Goal: Information Seeking & Learning: Learn about a topic

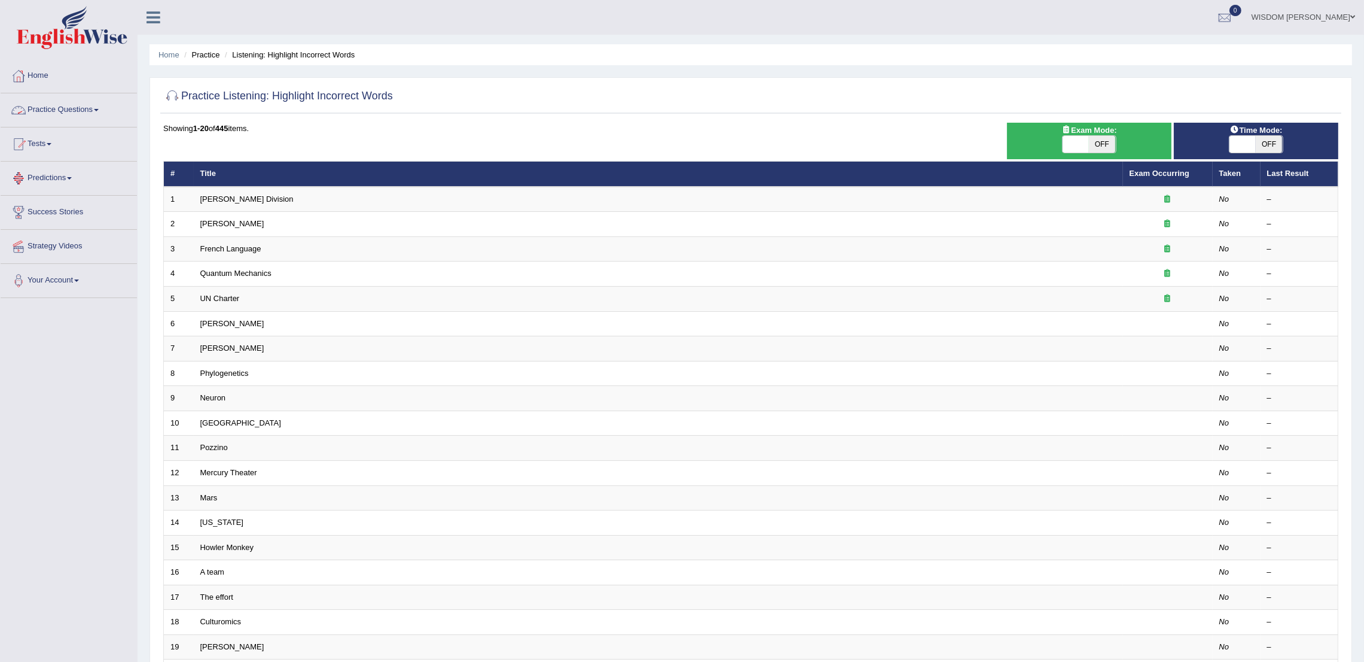
click at [53, 107] on link "Practice Questions" at bounding box center [69, 108] width 136 height 30
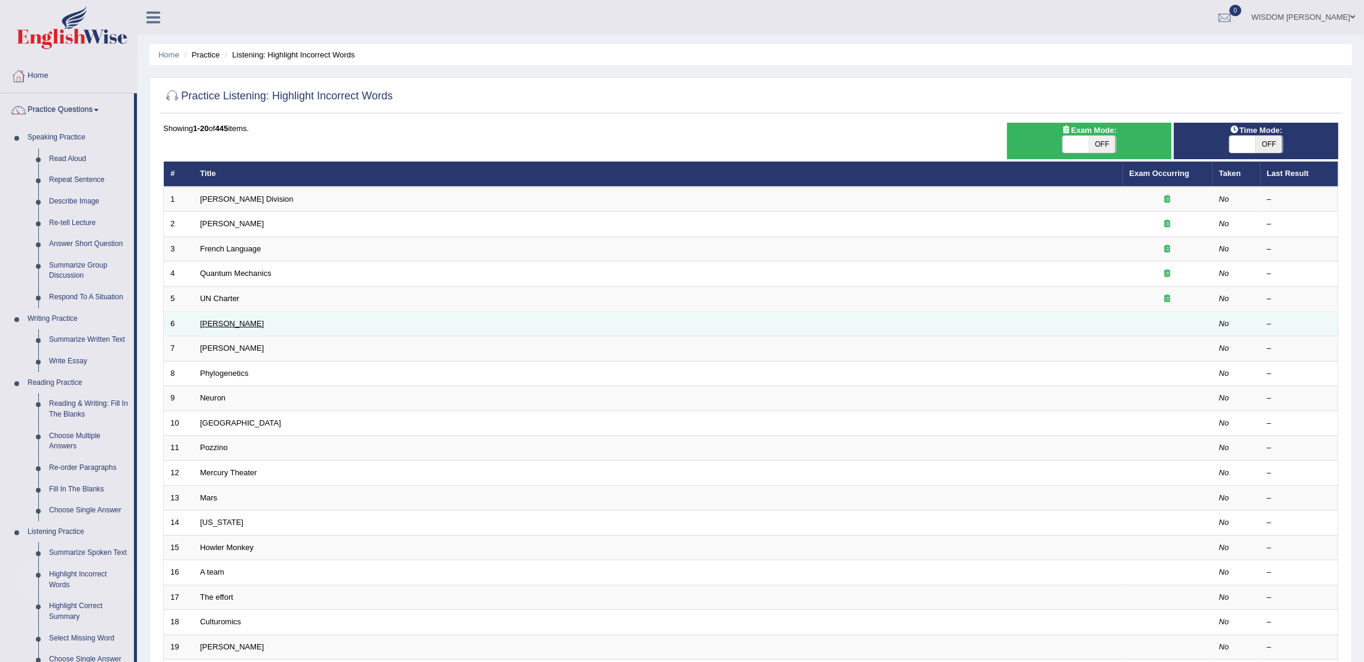
click at [218, 324] on link "[PERSON_NAME]" at bounding box center [232, 323] width 64 height 9
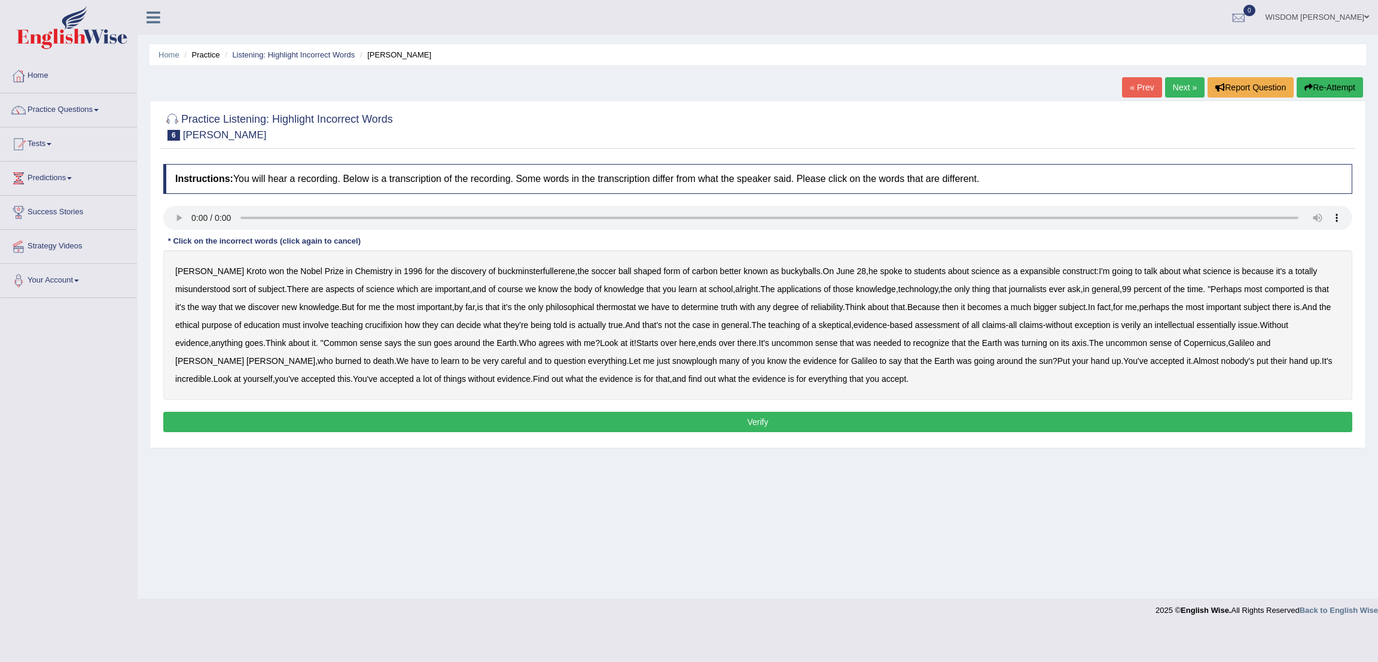
click at [599, 421] on button "Verify" at bounding box center [757, 422] width 1189 height 20
drag, startPoint x: 202, startPoint y: 274, endPoint x: 308, endPoint y: 273, distance: 106.5
click at [308, 273] on div "Harold Kroto won the Nobel Prize in Chemistry in 1996 for the discovery of buck…" at bounding box center [757, 325] width 1189 height 150
click at [498, 267] on b "buckminsterfullerene" at bounding box center [536, 271] width 77 height 10
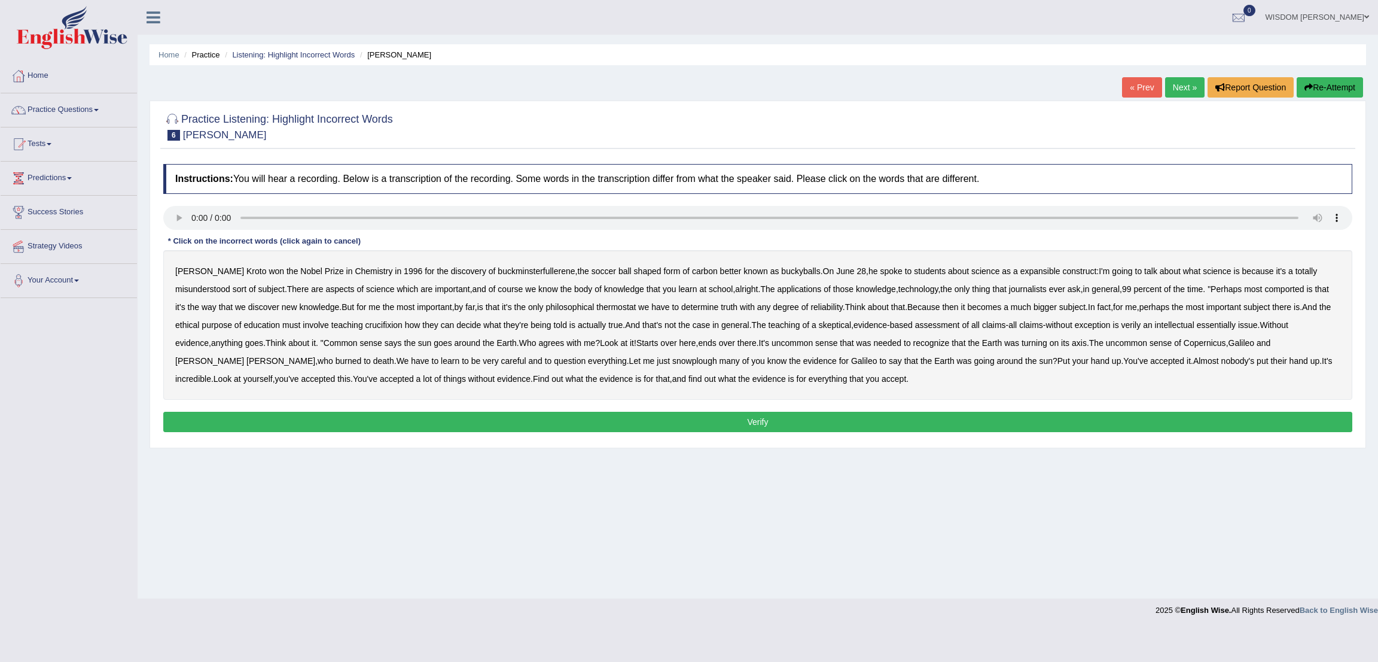
click at [1020, 273] on b "expansible" at bounding box center [1040, 271] width 40 height 10
click at [1265, 289] on b "comported" at bounding box center [1284, 289] width 39 height 10
click at [597, 309] on b "thermostat" at bounding box center [615, 307] width 39 height 10
click at [365, 324] on b "crucifixion" at bounding box center [383, 325] width 37 height 10
click at [819, 327] on b "skeptical" at bounding box center [835, 325] width 32 height 10
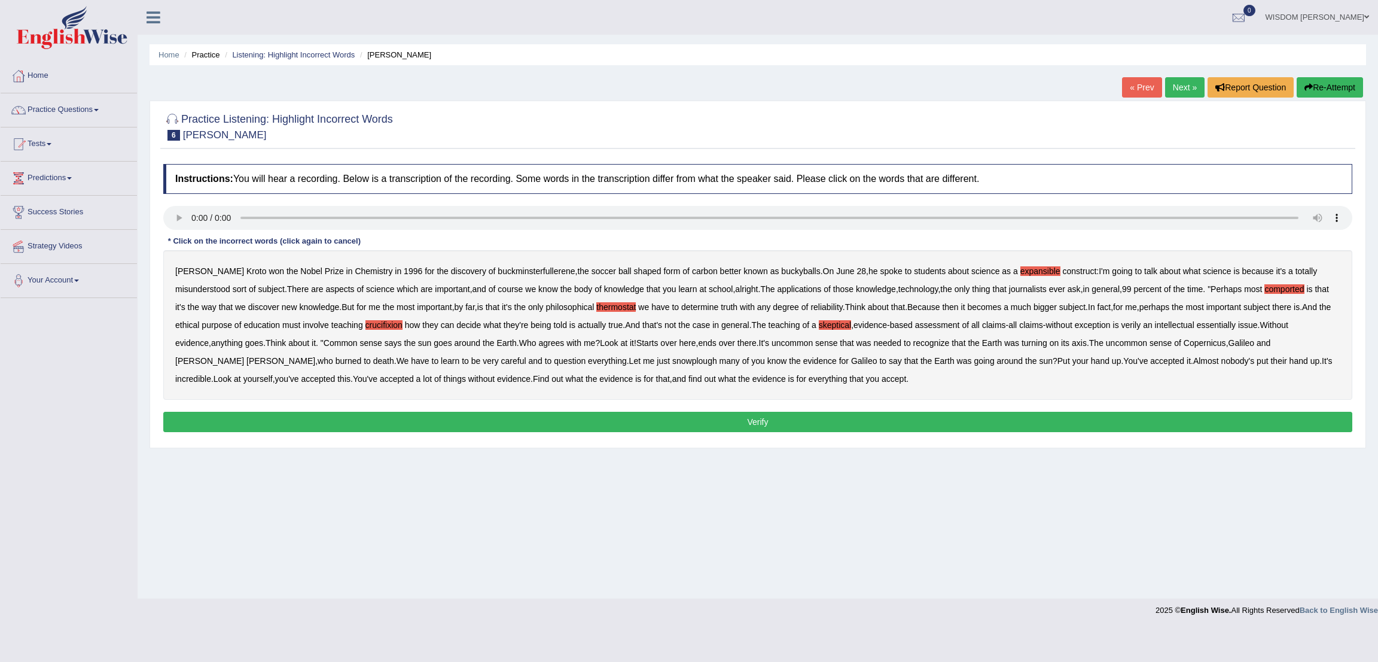
click at [819, 327] on b "skeptical" at bounding box center [835, 325] width 32 height 10
click at [1122, 328] on b "verily" at bounding box center [1132, 325] width 20 height 10
click at [1197, 326] on b "essentially" at bounding box center [1216, 325] width 39 height 10
click at [672, 363] on b "snowplough" at bounding box center [694, 361] width 45 height 10
click at [791, 424] on button "Verify" at bounding box center [757, 422] width 1189 height 20
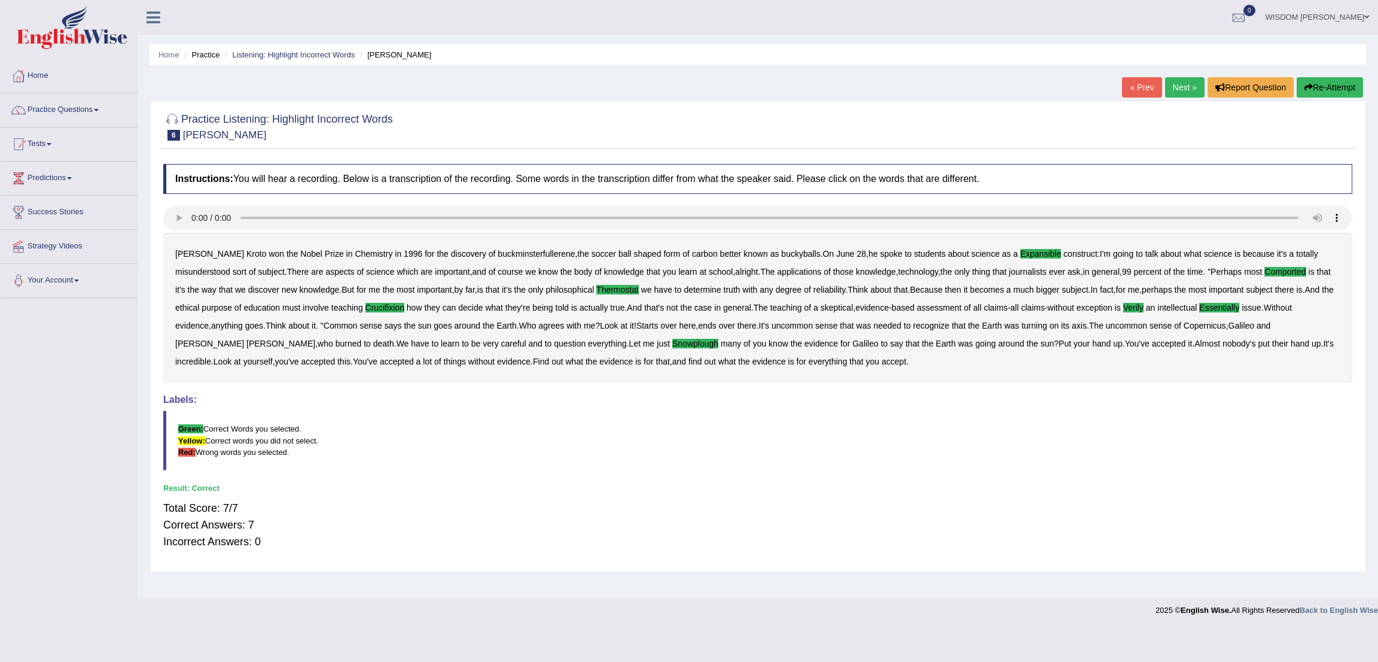
click at [791, 424] on blockquote "Green: Correct Words you selected. Yellow: Correct words you did not select. Re…" at bounding box center [757, 439] width 1189 height 59
click at [59, 103] on link "Practice Questions" at bounding box center [69, 108] width 136 height 30
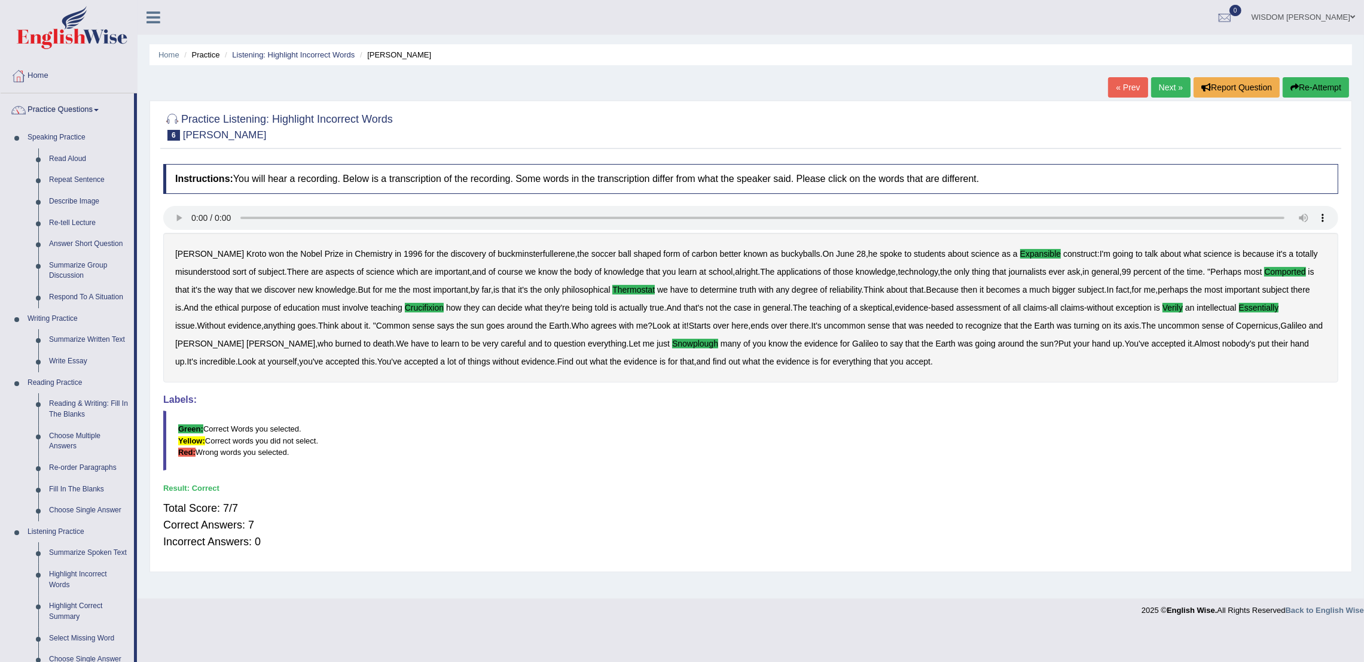
click at [1162, 84] on link "Next »" at bounding box center [1170, 87] width 39 height 20
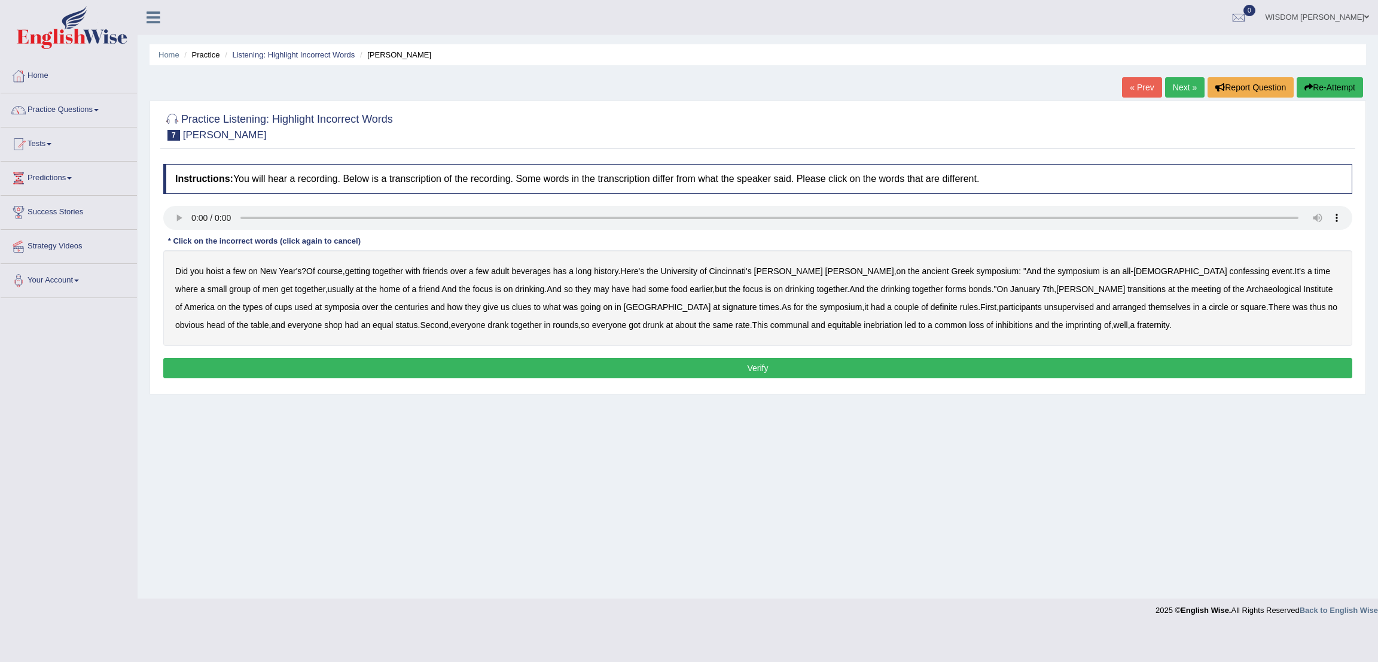
click at [1230, 275] on b "confessing" at bounding box center [1250, 271] width 40 height 10
click at [1128, 291] on b "transitions" at bounding box center [1147, 289] width 38 height 10
click at [723, 309] on b "signature" at bounding box center [740, 307] width 35 height 10
click at [1044, 303] on b "unsupervised" at bounding box center [1069, 307] width 50 height 10
click at [342, 320] on b "shop" at bounding box center [333, 325] width 18 height 10
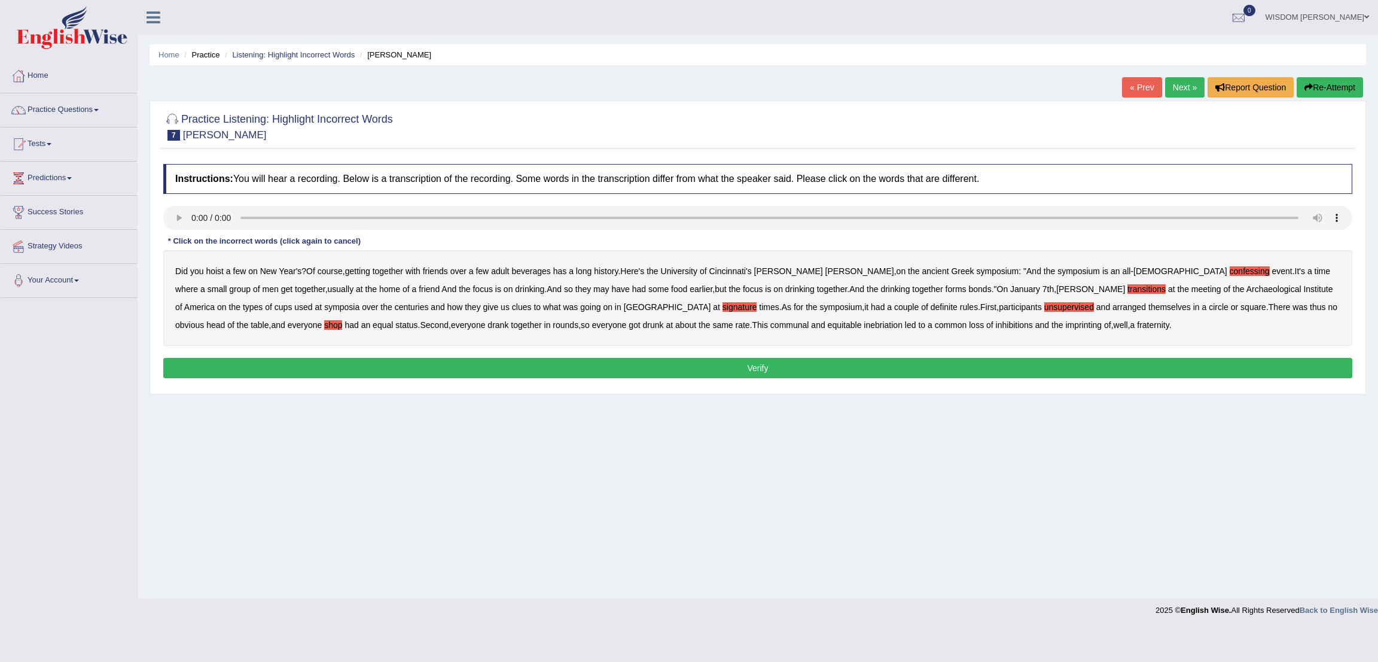
click at [1065, 328] on b "imprinting" at bounding box center [1083, 325] width 36 height 10
click at [859, 371] on button "Verify" at bounding box center [757, 368] width 1189 height 20
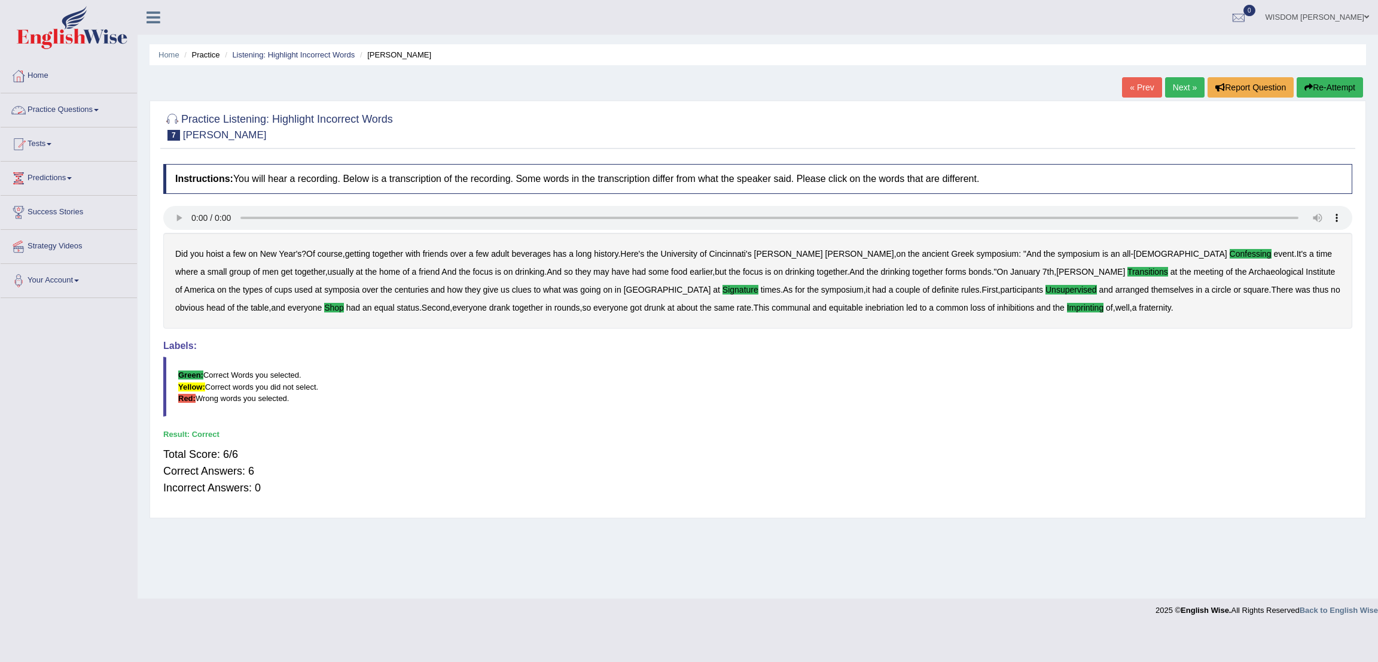
click at [40, 111] on link "Practice Questions" at bounding box center [69, 108] width 136 height 30
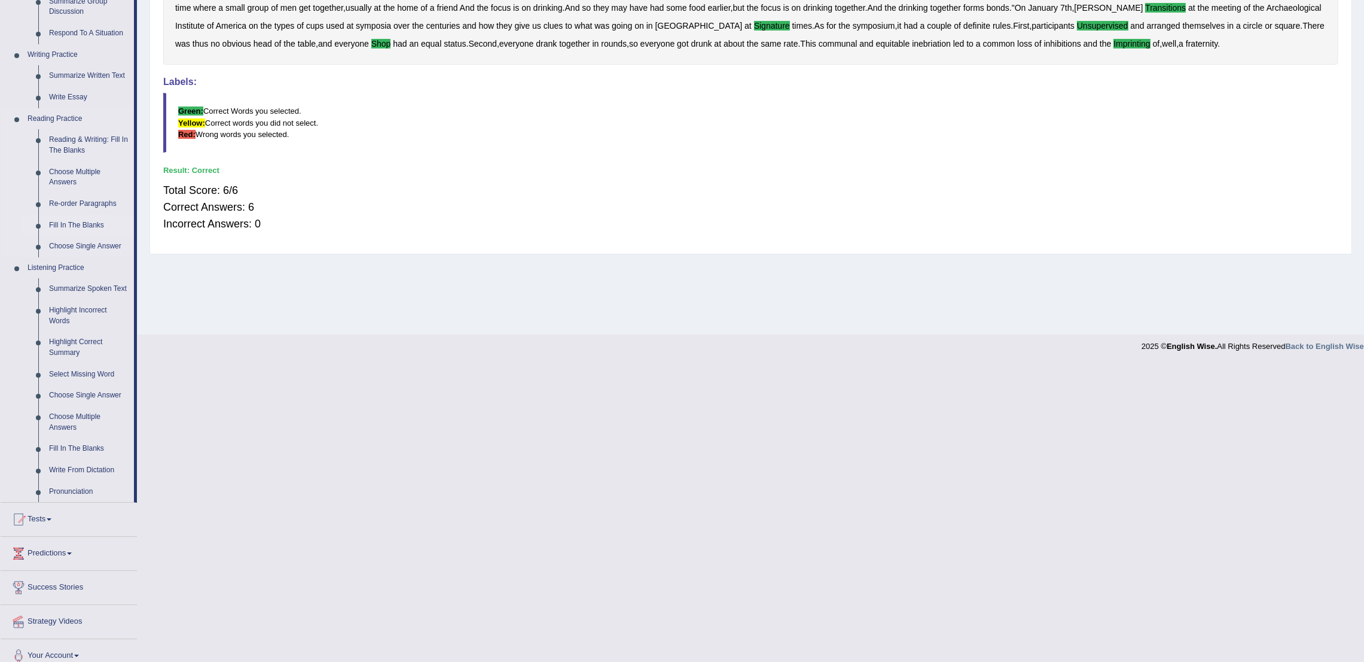
scroll to position [276, 0]
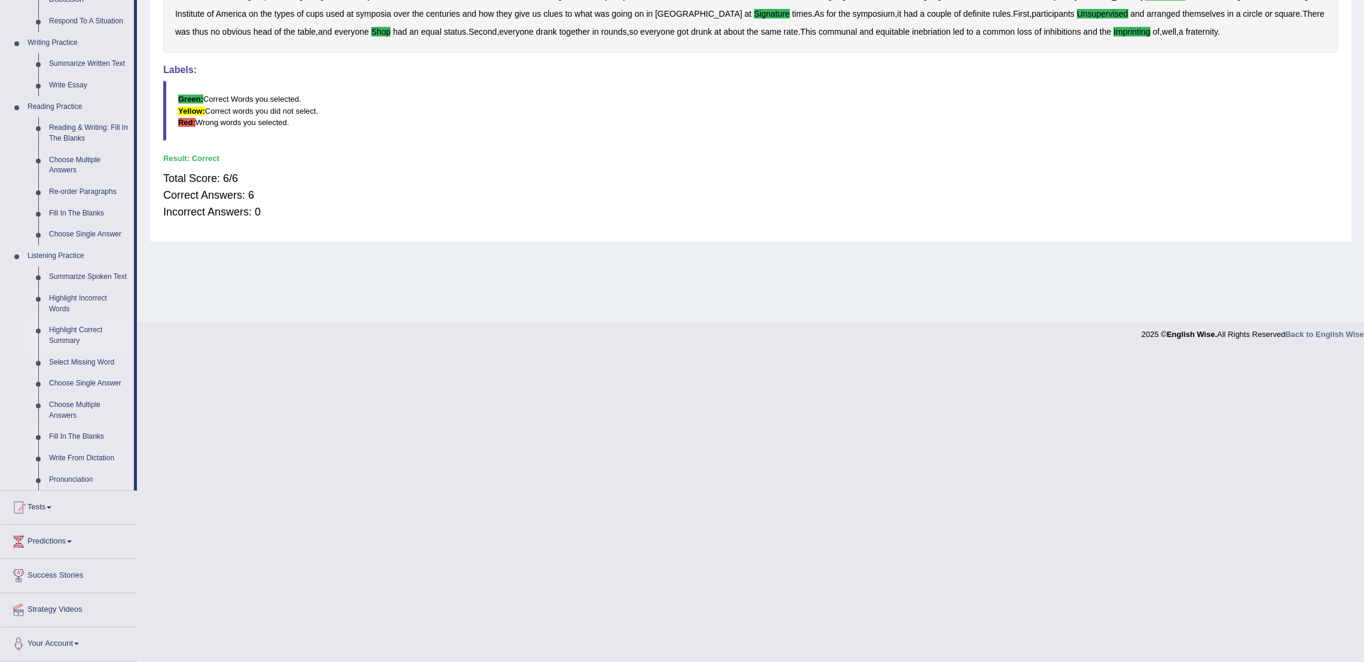
click at [64, 335] on link "Highlight Correct Summary" at bounding box center [89, 335] width 90 height 32
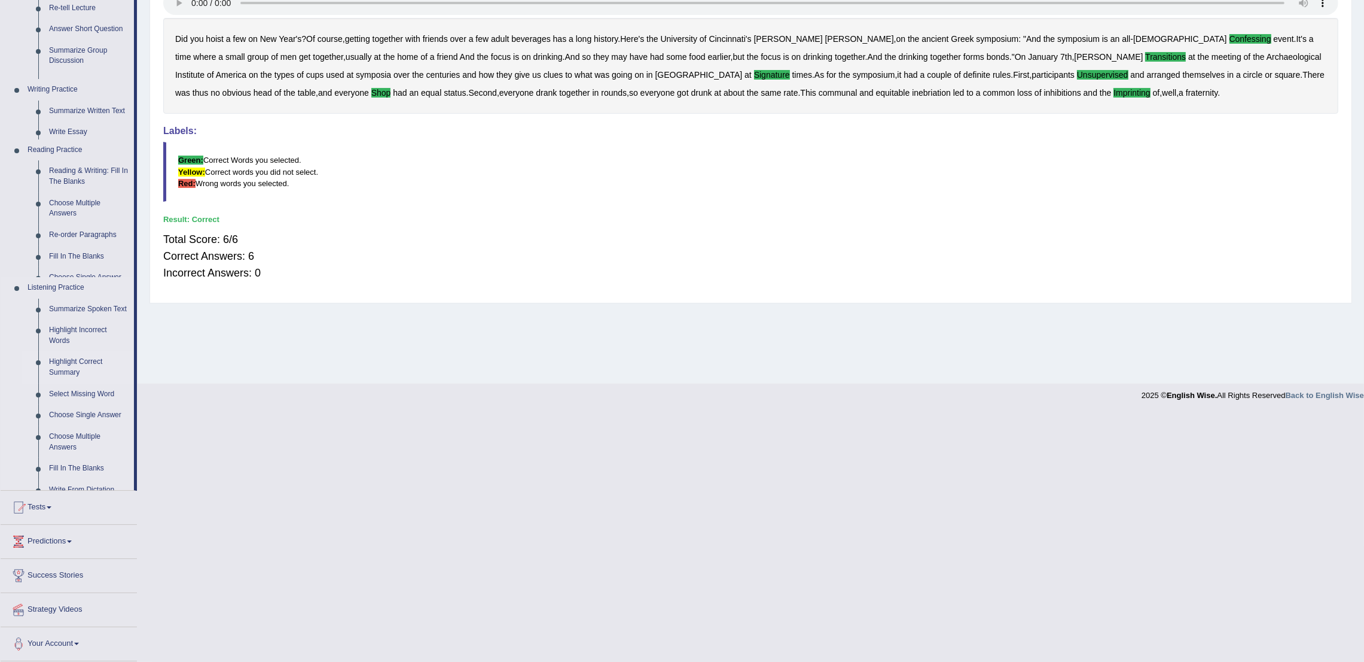
scroll to position [17, 0]
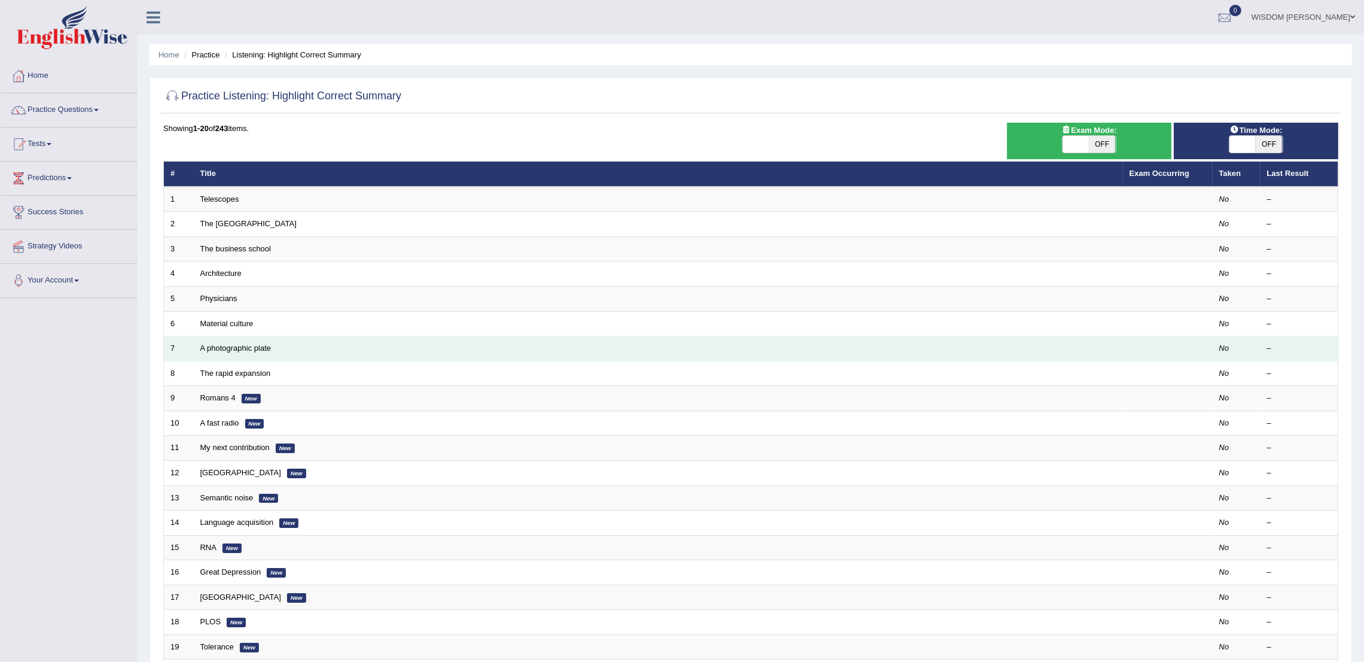
click at [209, 341] on td "A photographic plate" at bounding box center [659, 348] width 930 height 25
click at [214, 349] on link "A photographic plate" at bounding box center [235, 347] width 71 height 9
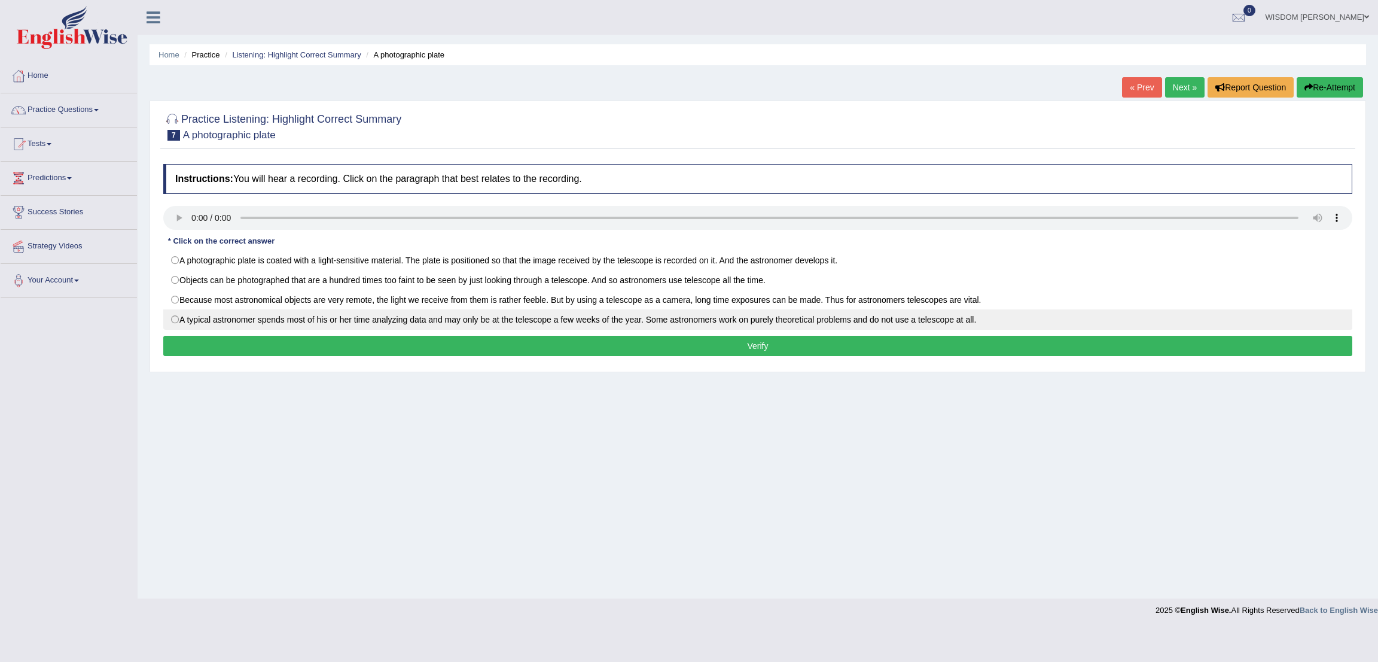
click at [193, 314] on label "A typical astronomer spends most of his or her time analyzing data and may only…" at bounding box center [757, 319] width 1189 height 20
radio input "true"
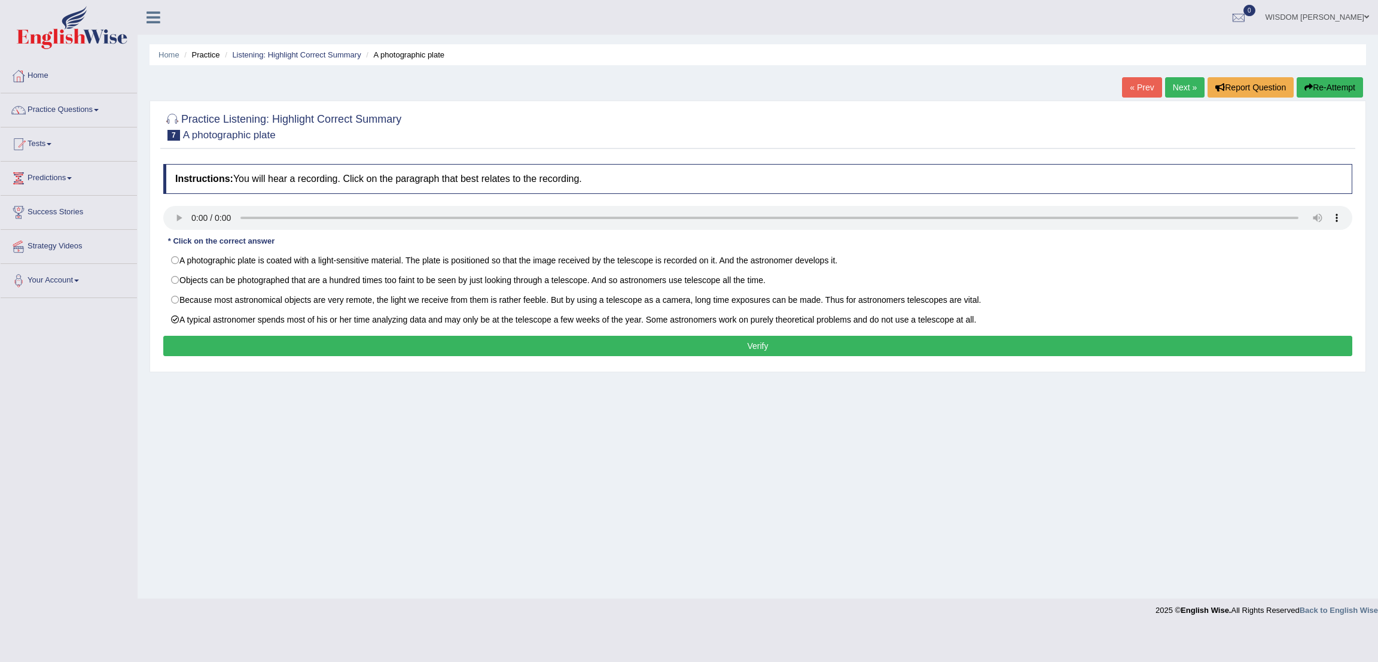
click at [282, 346] on button "Verify" at bounding box center [757, 346] width 1189 height 20
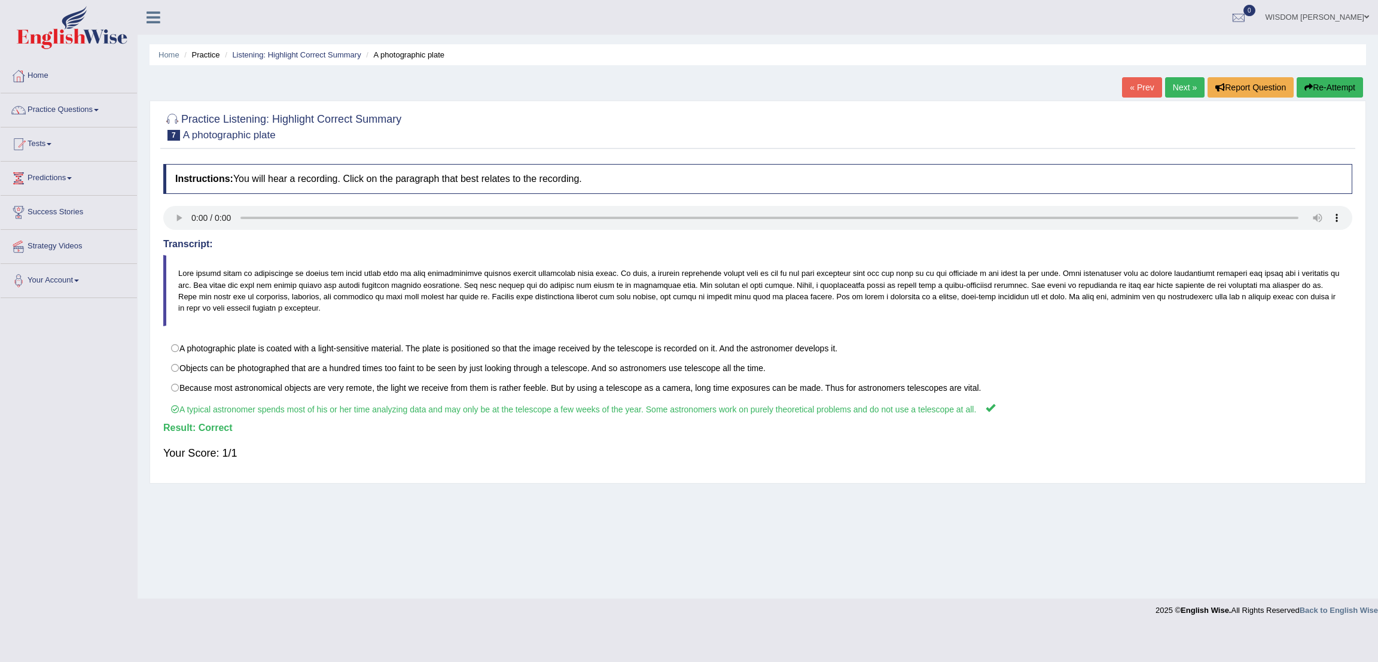
click at [1182, 91] on link "Next »" at bounding box center [1184, 87] width 39 height 20
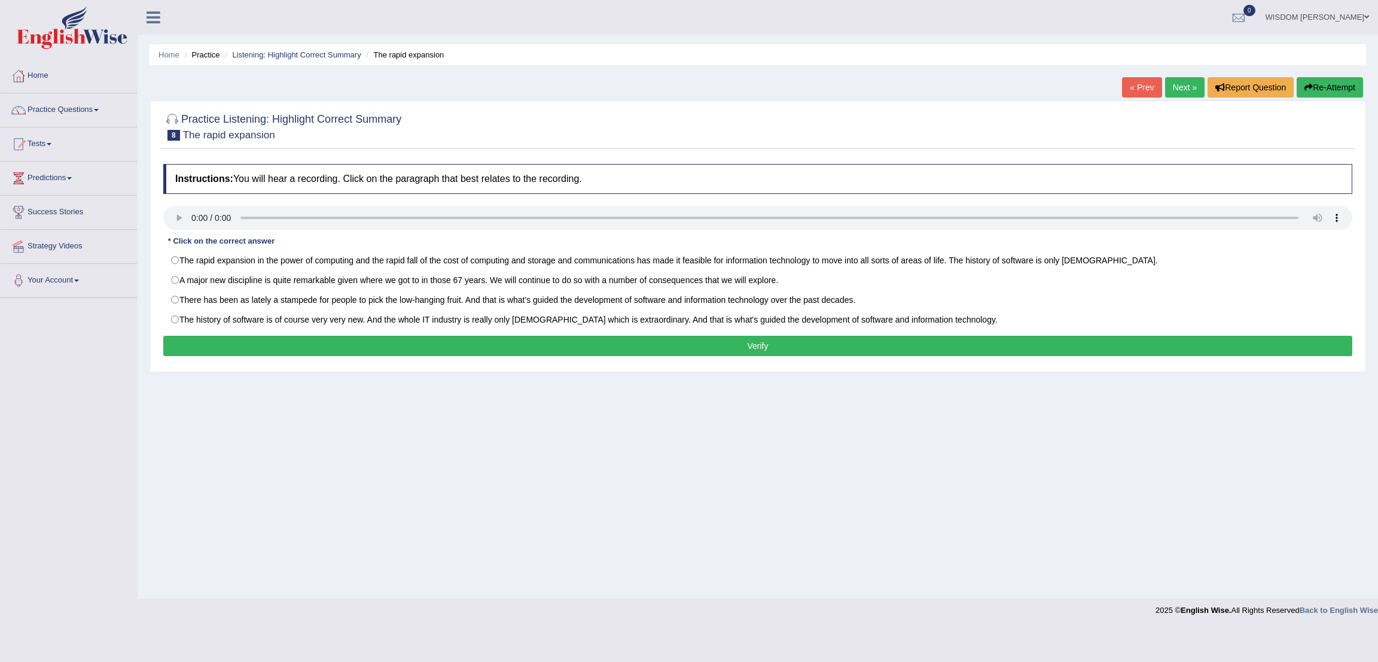
click at [339, 346] on button "Verify" at bounding box center [757, 346] width 1189 height 20
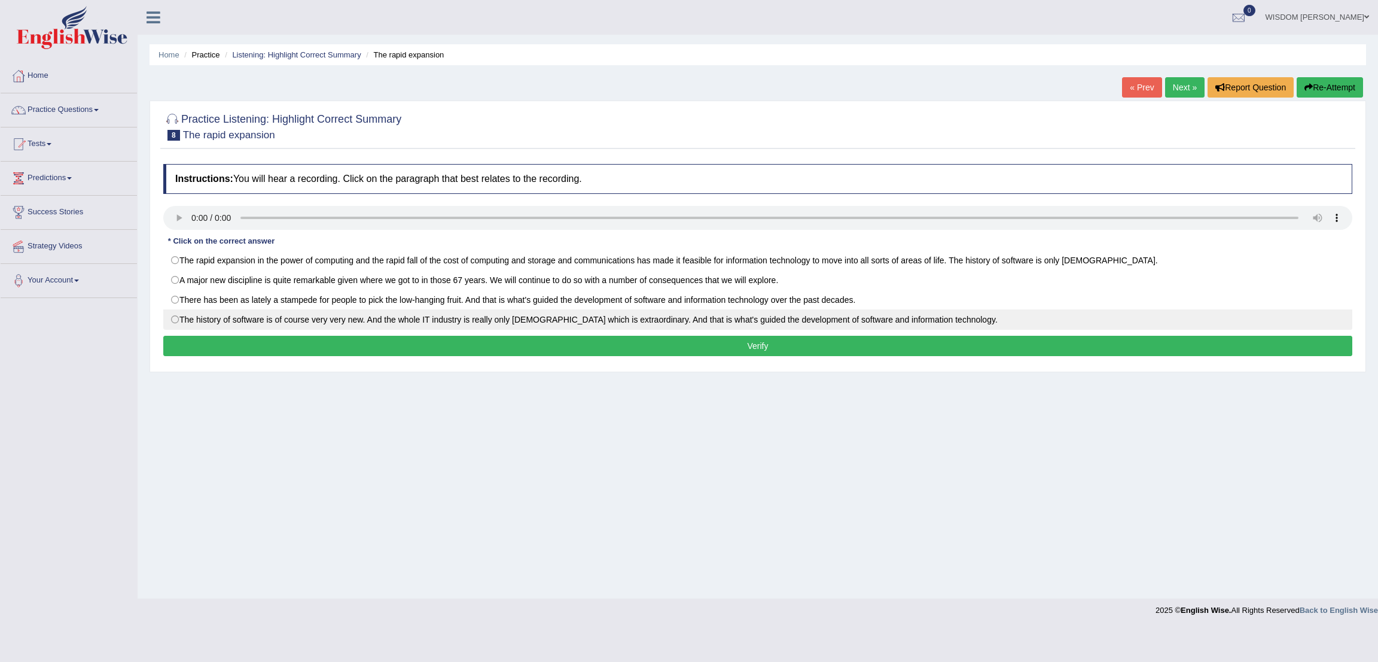
click at [383, 323] on label "The history of software is of course very very new. And the whole IT industry i…" at bounding box center [757, 319] width 1189 height 20
radio input "true"
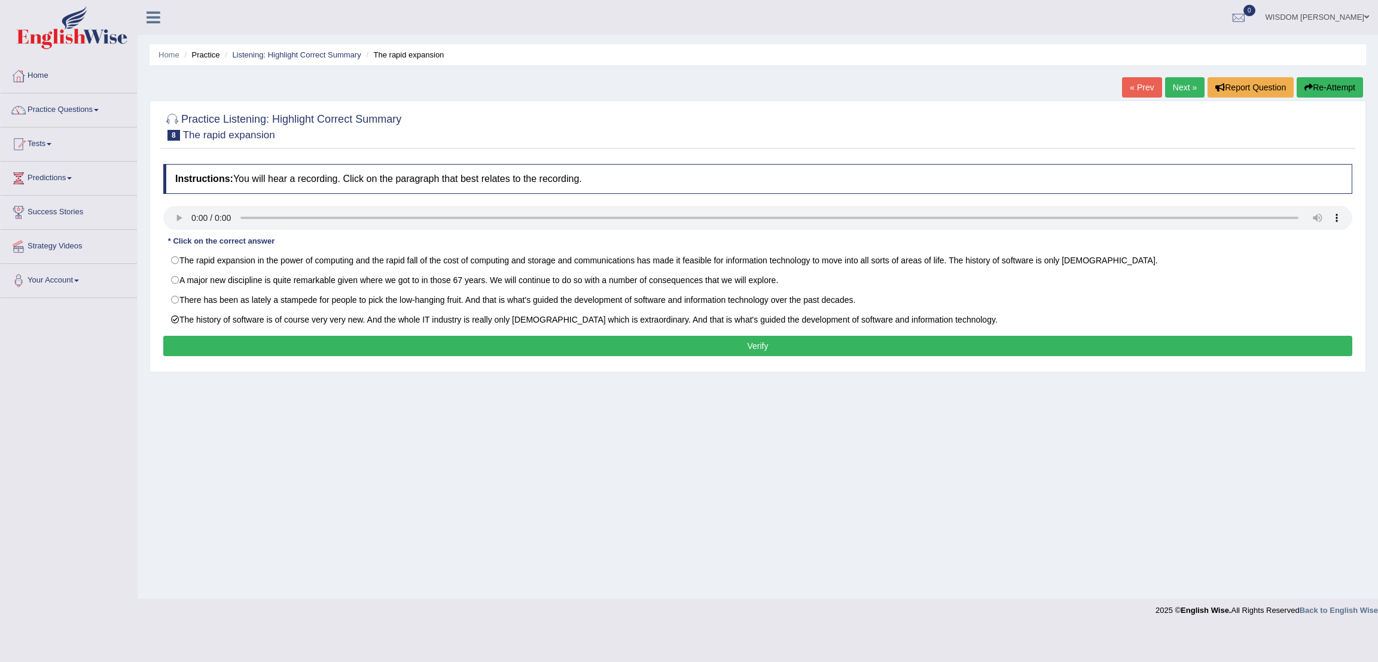
click at [787, 342] on button "Verify" at bounding box center [757, 346] width 1189 height 20
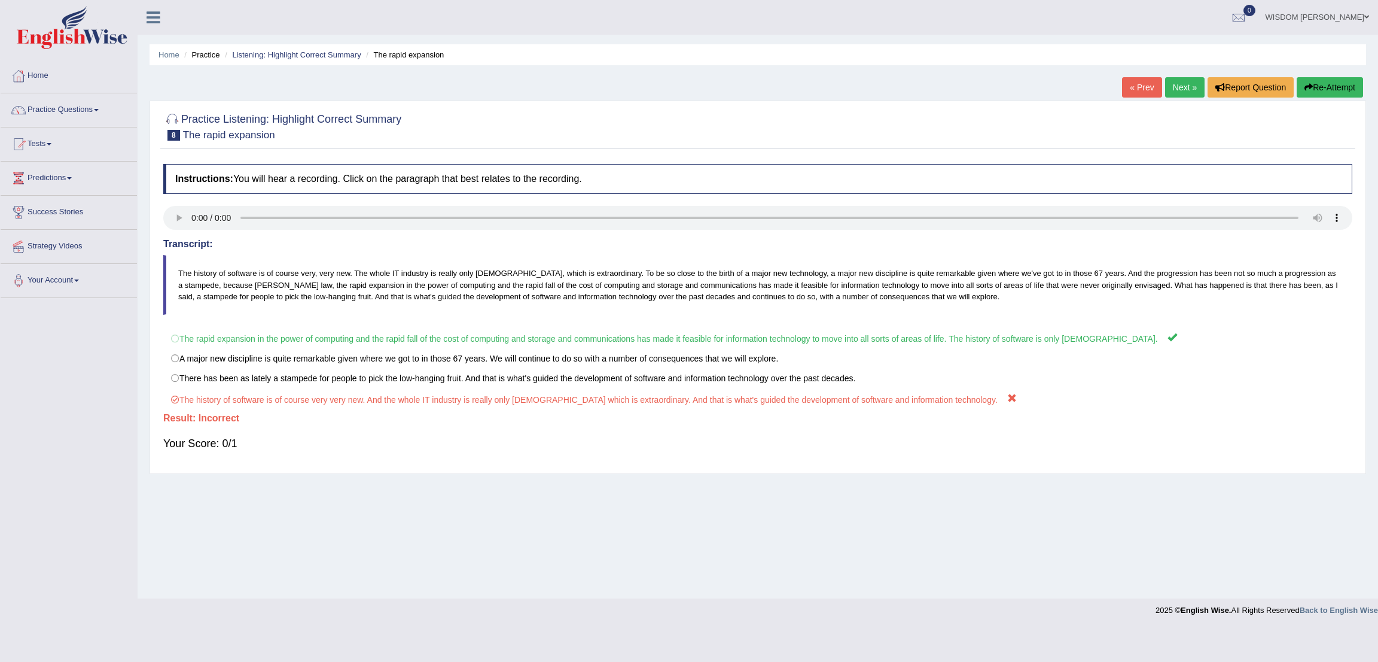
click at [1187, 90] on link "Next »" at bounding box center [1184, 87] width 39 height 20
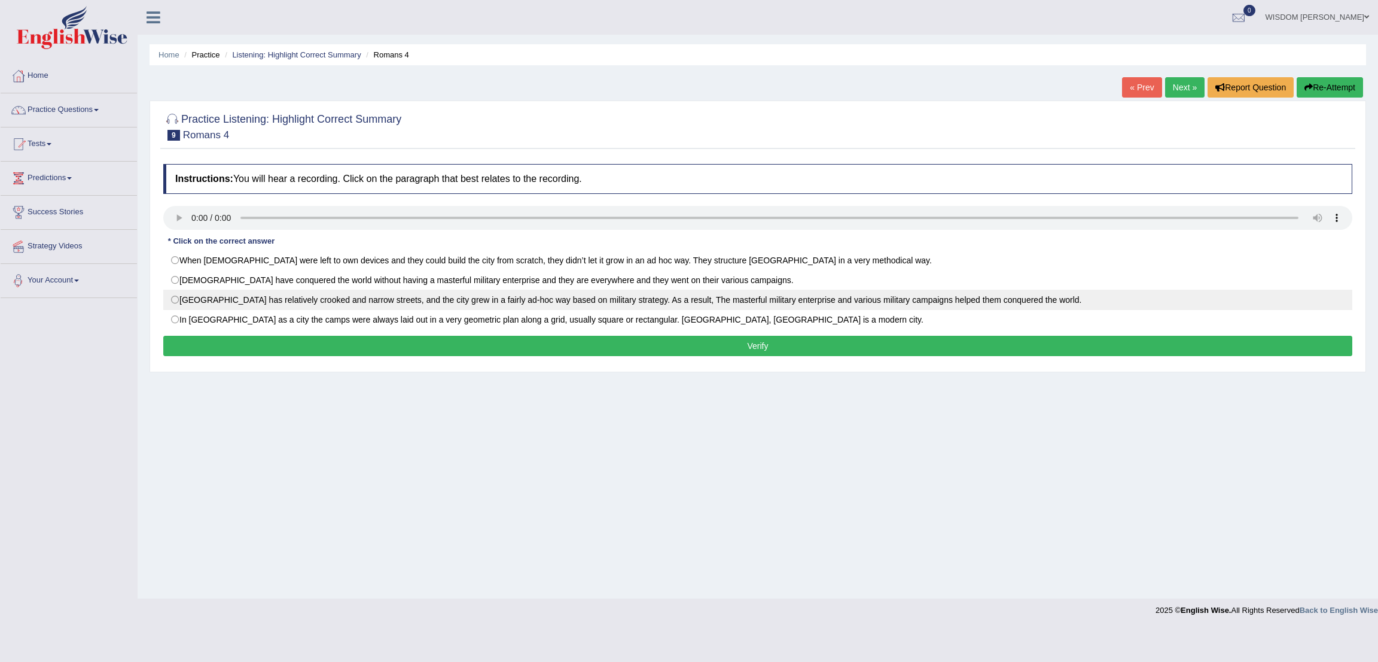
click at [189, 306] on label "Rome City has relatively crooked and narrow streets, and the city grew in a fai…" at bounding box center [757, 300] width 1189 height 20
radio input "true"
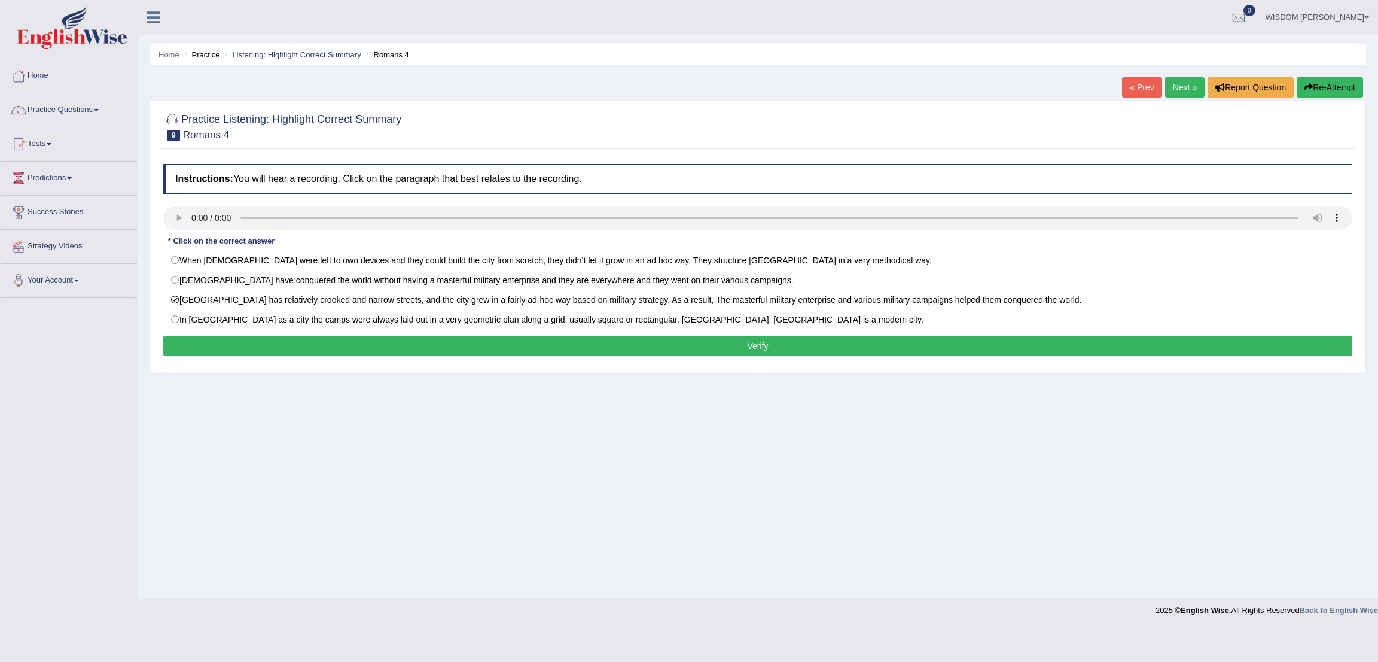
click at [243, 350] on button "Verify" at bounding box center [757, 346] width 1189 height 20
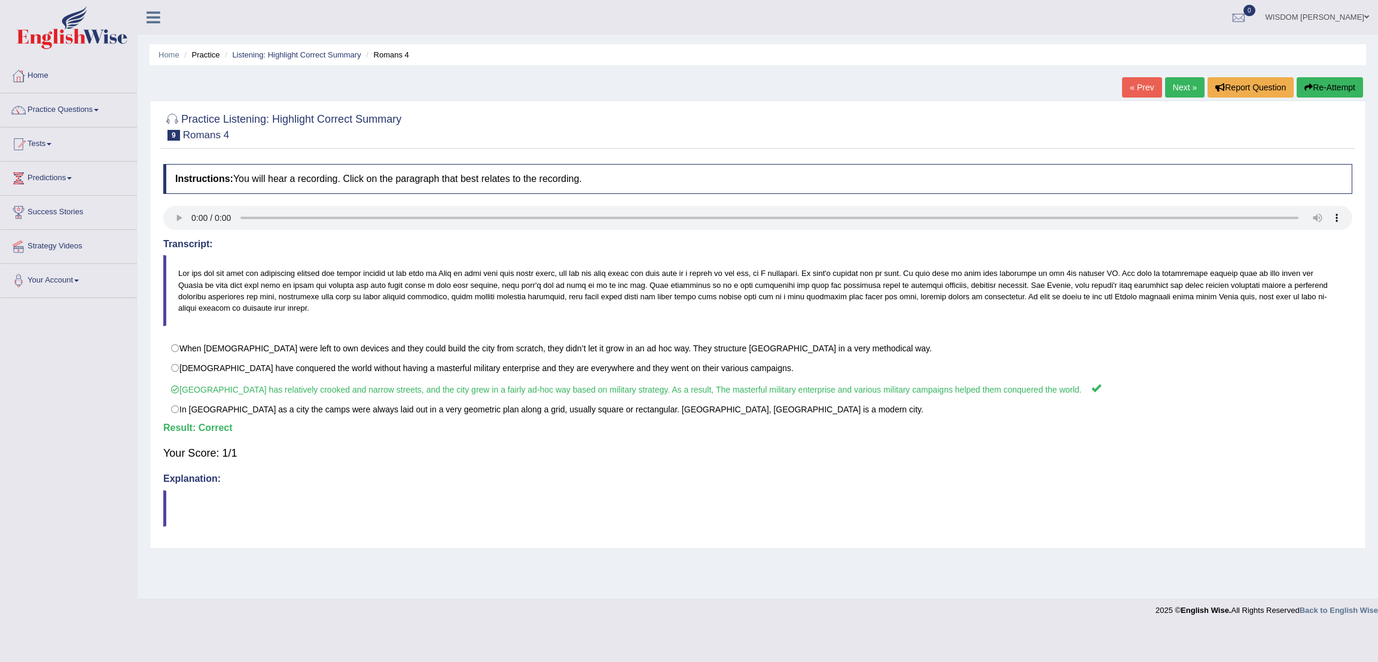
click at [1179, 93] on link "Next »" at bounding box center [1184, 87] width 39 height 20
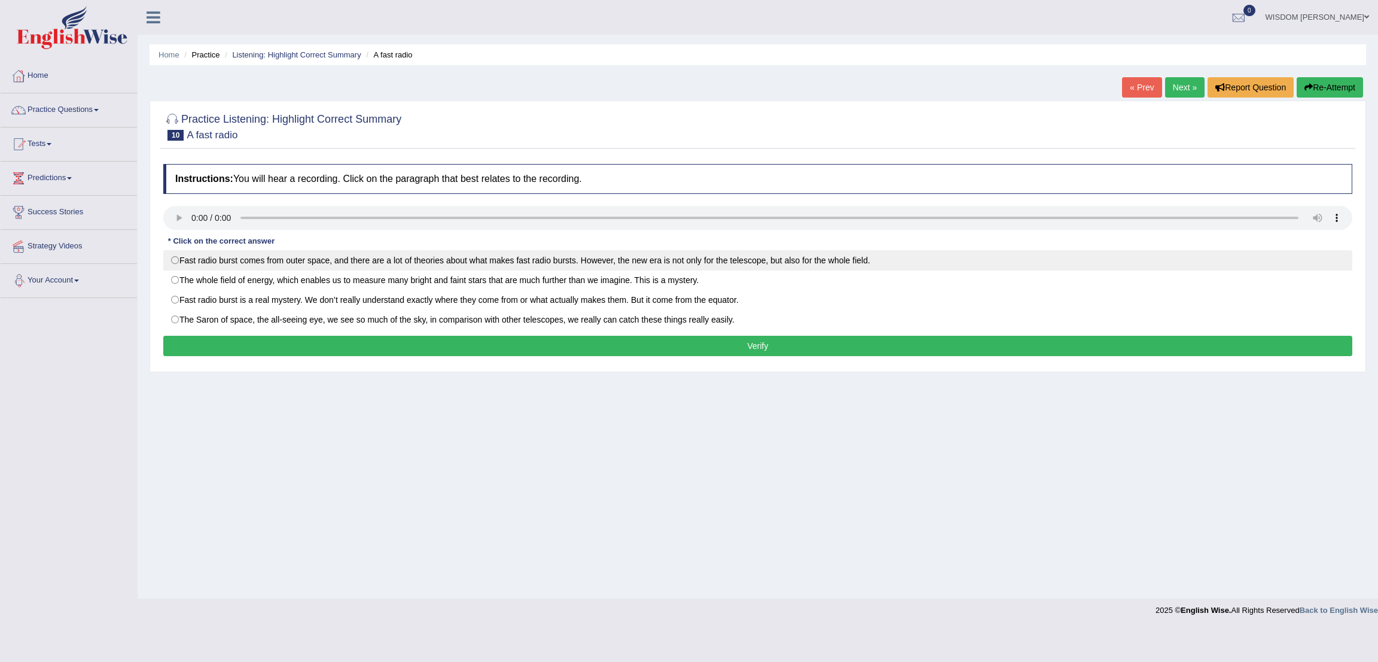
click at [200, 252] on label "Fast radio burst comes from outer space, and there are a lot of theories about …" at bounding box center [757, 260] width 1189 height 20
radio input "true"
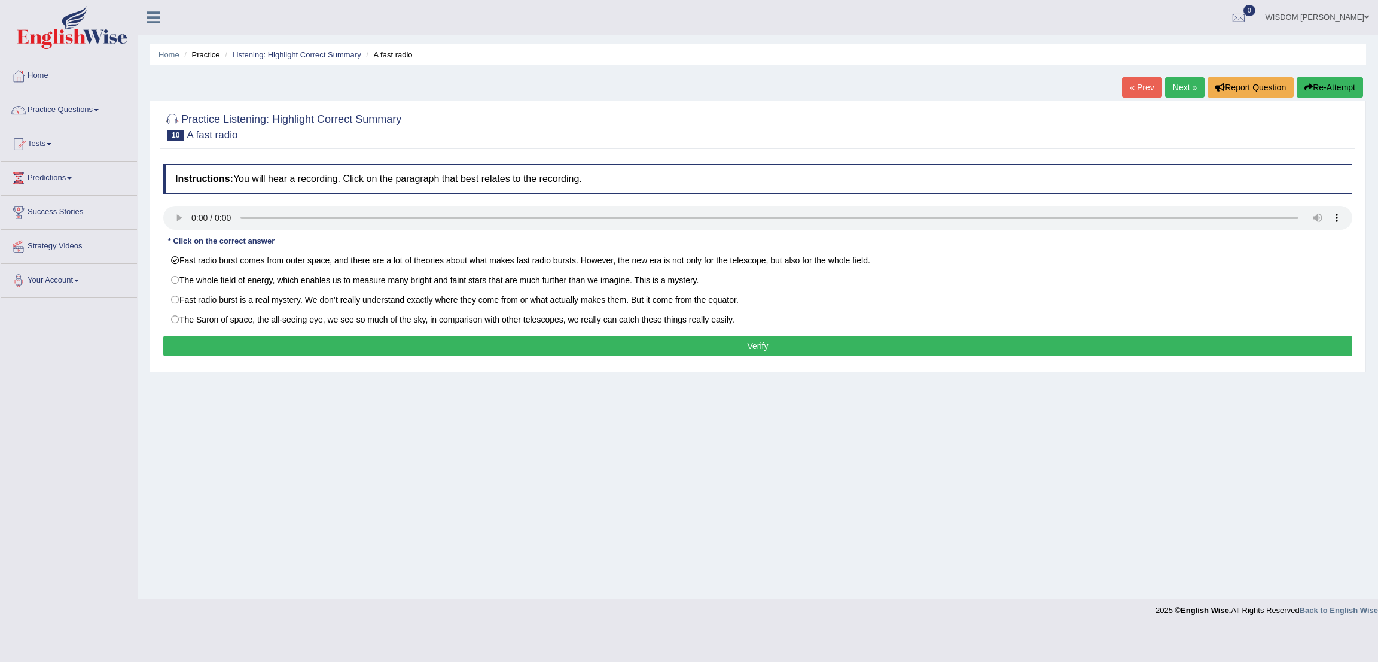
click at [645, 353] on button "Verify" at bounding box center [757, 346] width 1189 height 20
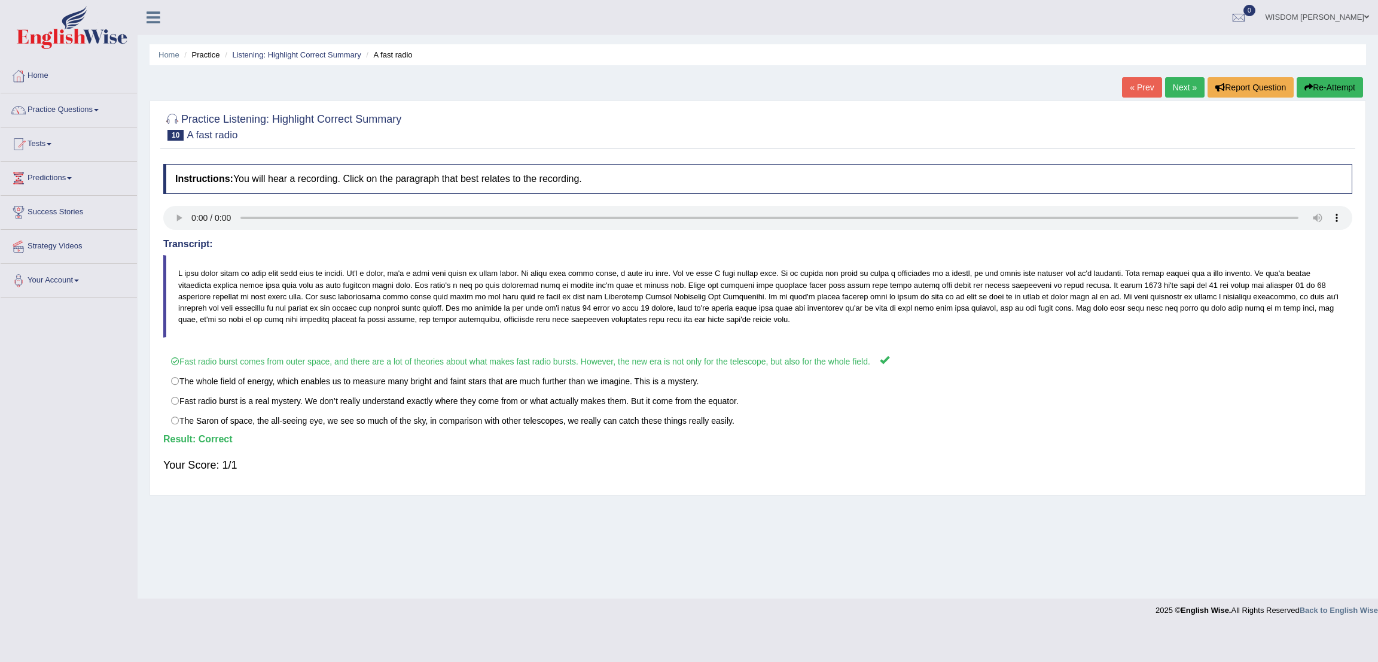
click at [1172, 87] on link "Next »" at bounding box center [1184, 87] width 39 height 20
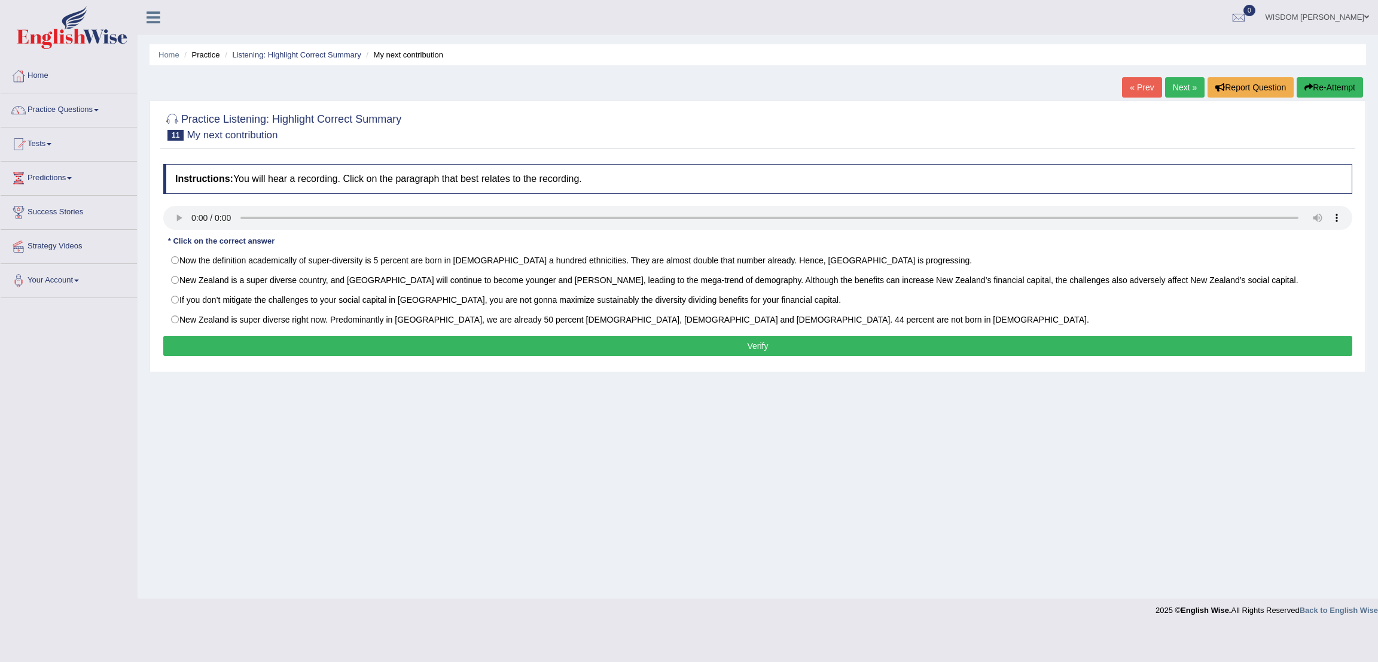
click at [1165, 87] on link "Next »" at bounding box center [1184, 87] width 39 height 20
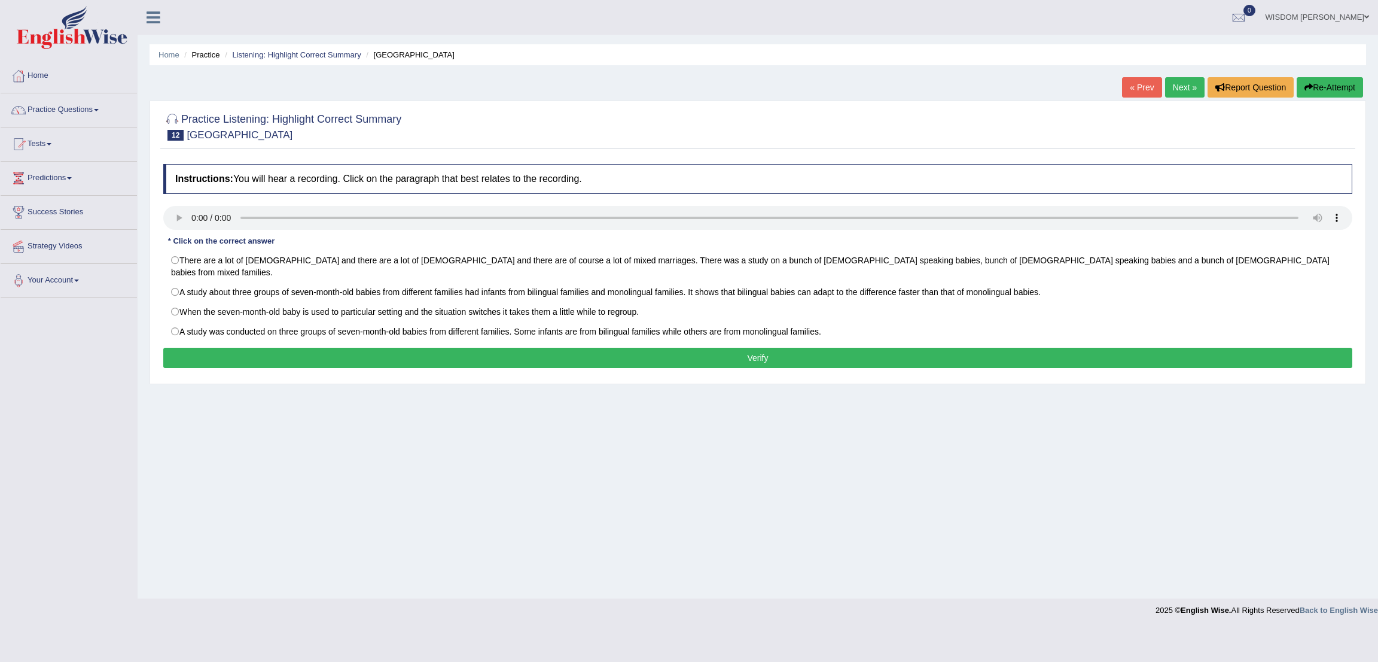
click at [1168, 100] on div "Practice Listening: Highlight Correct Summary 12 [GEOGRAPHIC_DATA] Instructions…" at bounding box center [758, 242] width 1217 height 284
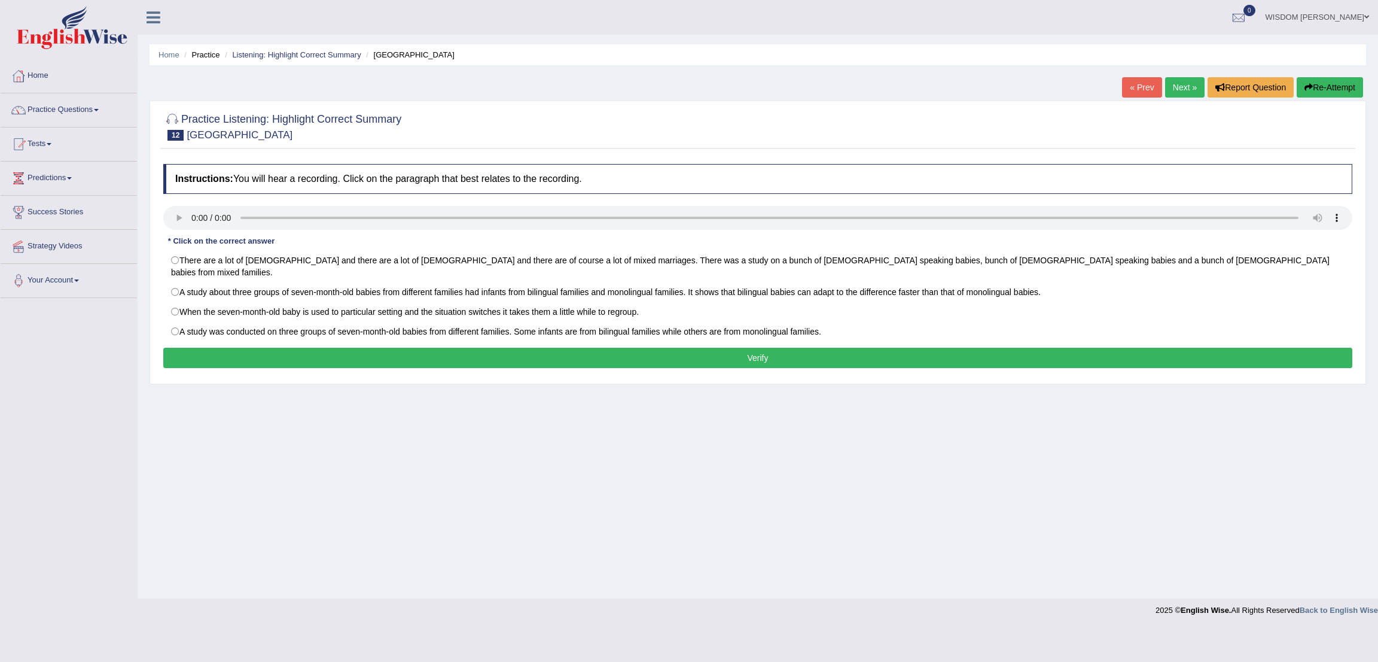
click at [1168, 100] on div "Practice Listening: Highlight Correct Summary 12 [GEOGRAPHIC_DATA] Instructions…" at bounding box center [758, 242] width 1217 height 284
click at [1186, 107] on div "Practice Listening: Highlight Correct Summary 12 [GEOGRAPHIC_DATA]" at bounding box center [757, 128] width 1195 height 42
click at [1182, 109] on div at bounding box center [757, 126] width 1189 height 36
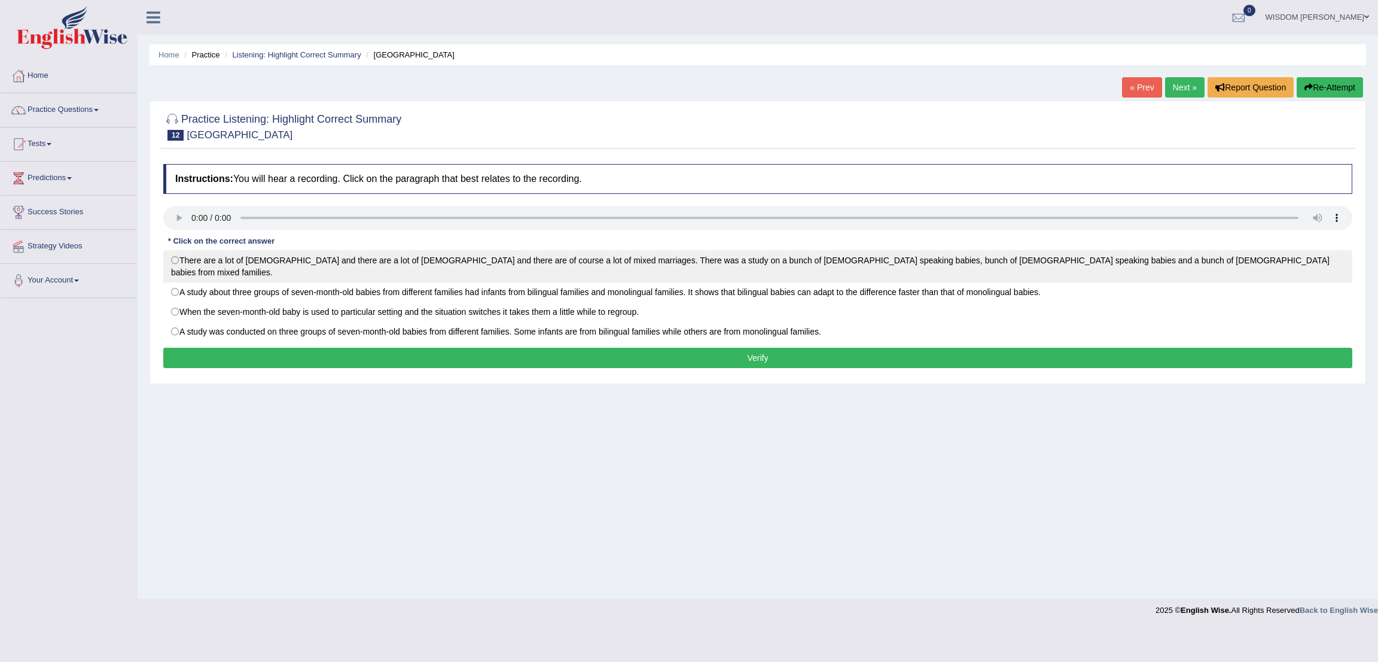
click at [185, 263] on label "There are a lot of Italians and there are a lot of Slovenians and there are of …" at bounding box center [757, 266] width 1189 height 32
radio input "true"
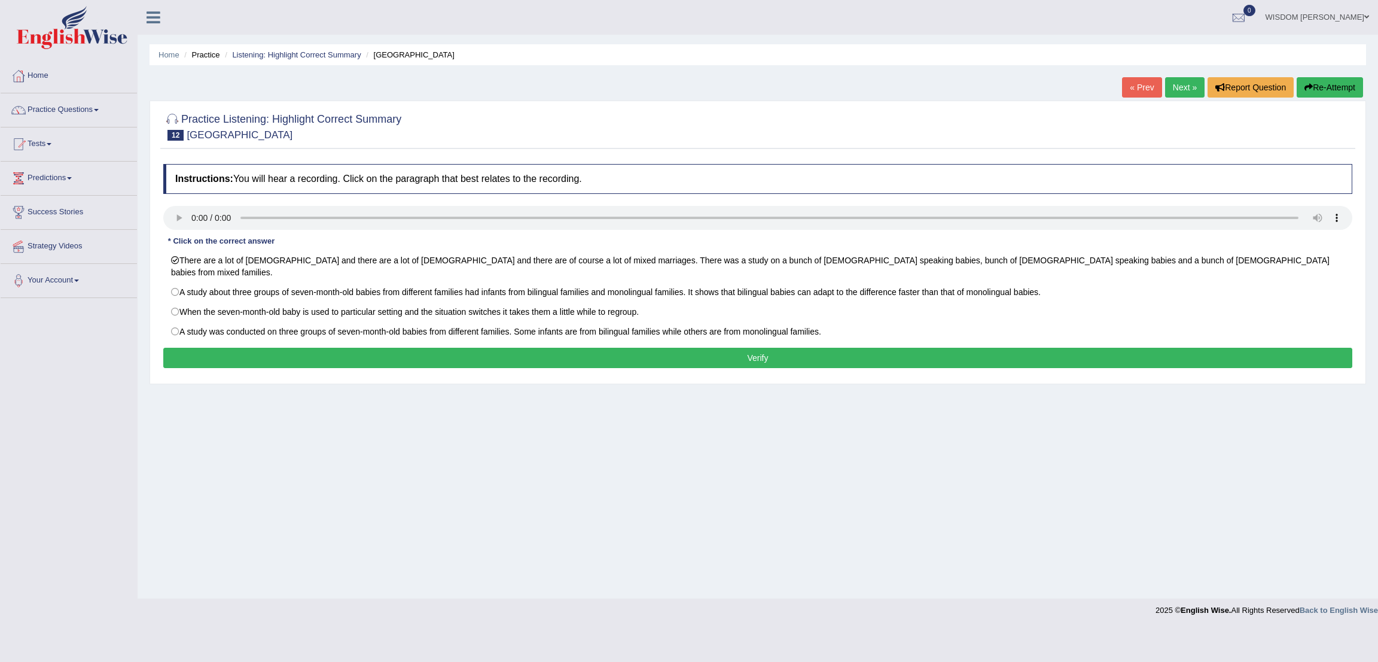
click at [228, 348] on button "Verify" at bounding box center [757, 358] width 1189 height 20
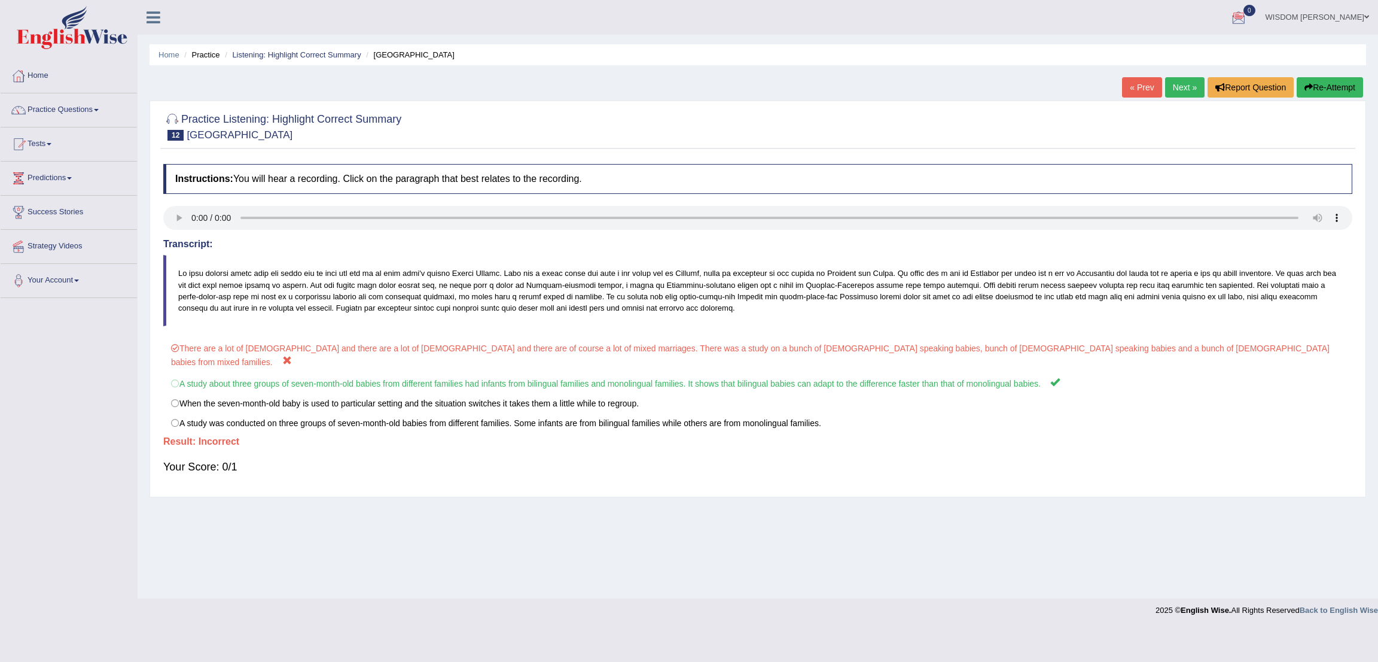
click at [1180, 92] on link "Next »" at bounding box center [1184, 87] width 39 height 20
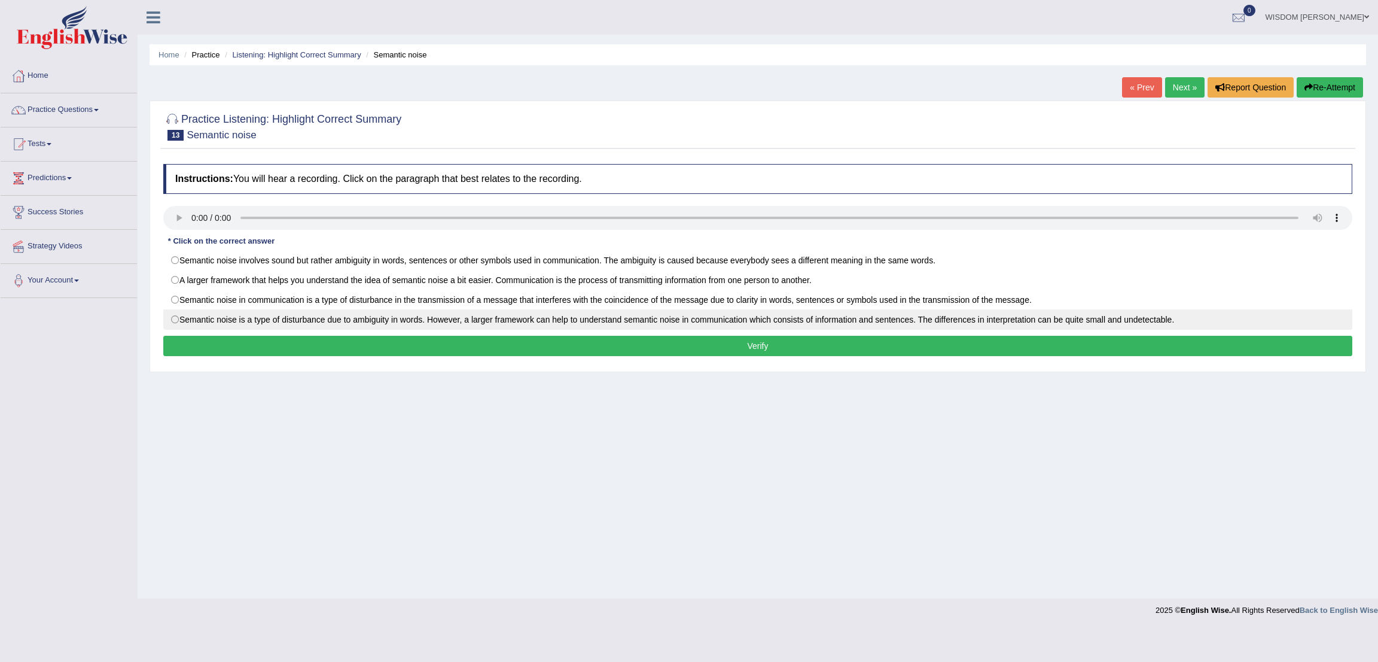
click at [288, 328] on label "Semantic noise is a type of disturbance due to ambiguity in words. However, a l…" at bounding box center [757, 319] width 1189 height 20
radio input "true"
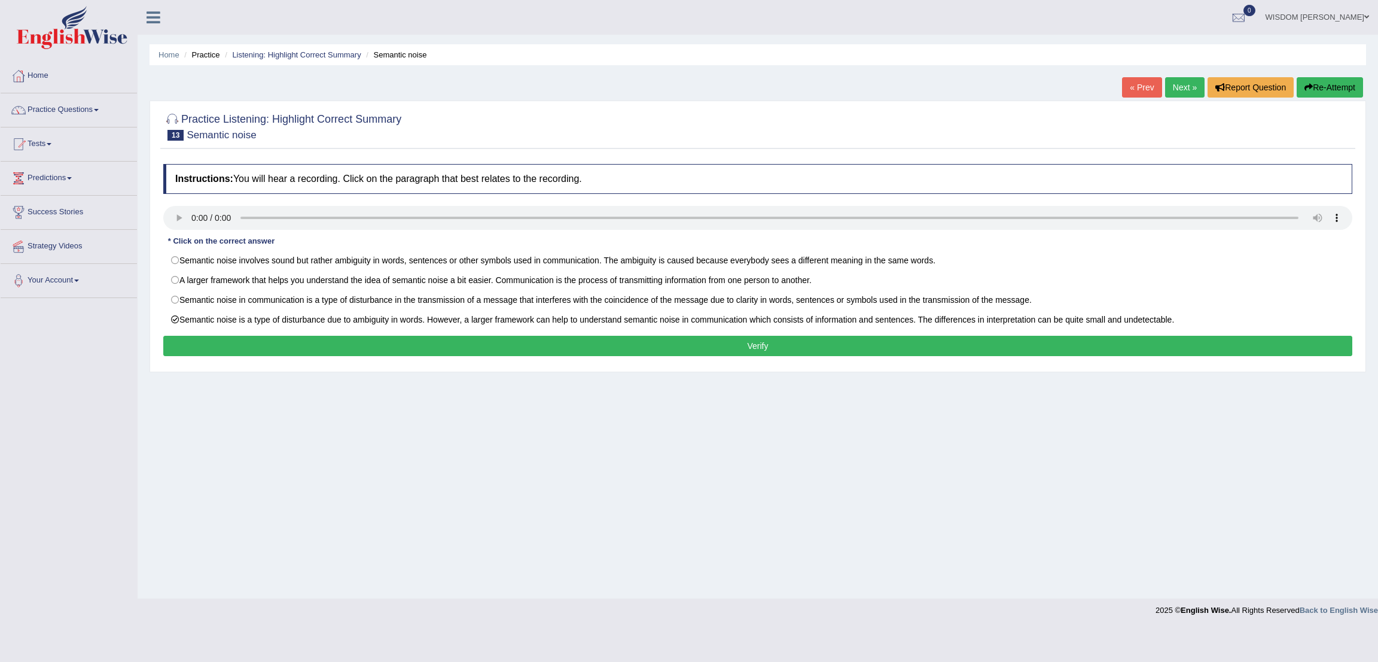
click at [287, 339] on button "Verify" at bounding box center [757, 346] width 1189 height 20
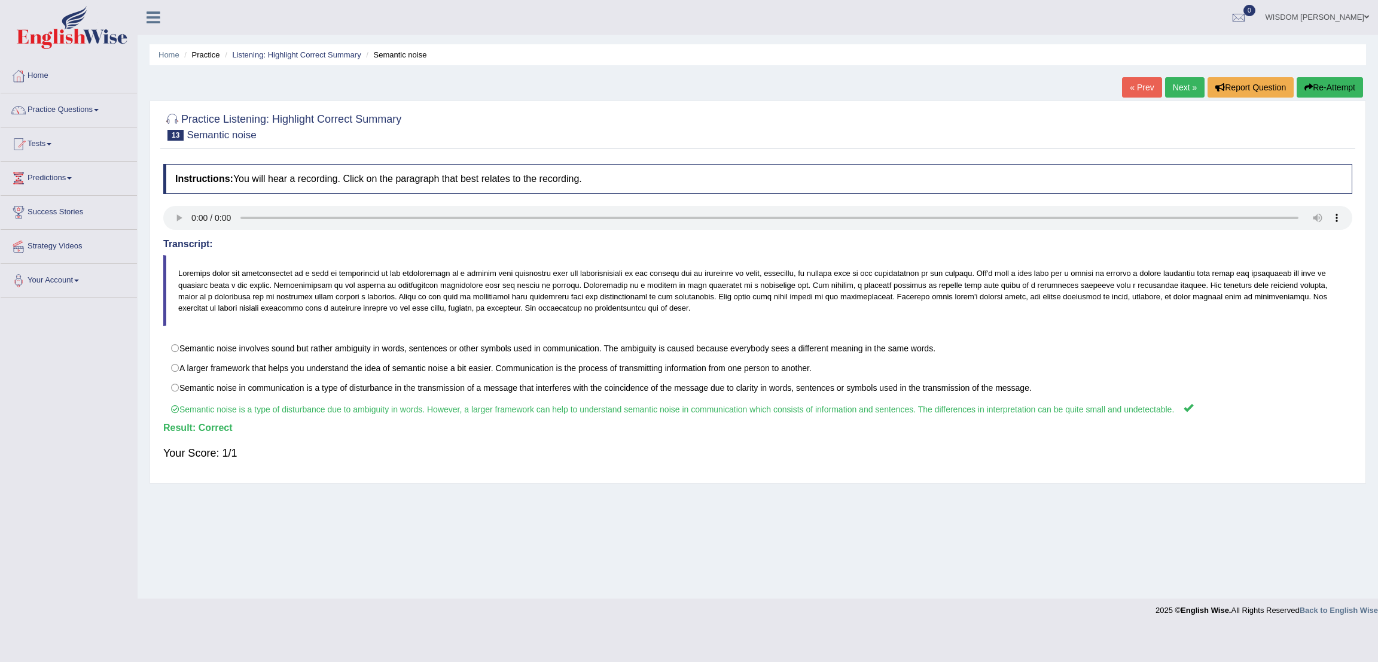
click at [1177, 92] on link "Next »" at bounding box center [1184, 87] width 39 height 20
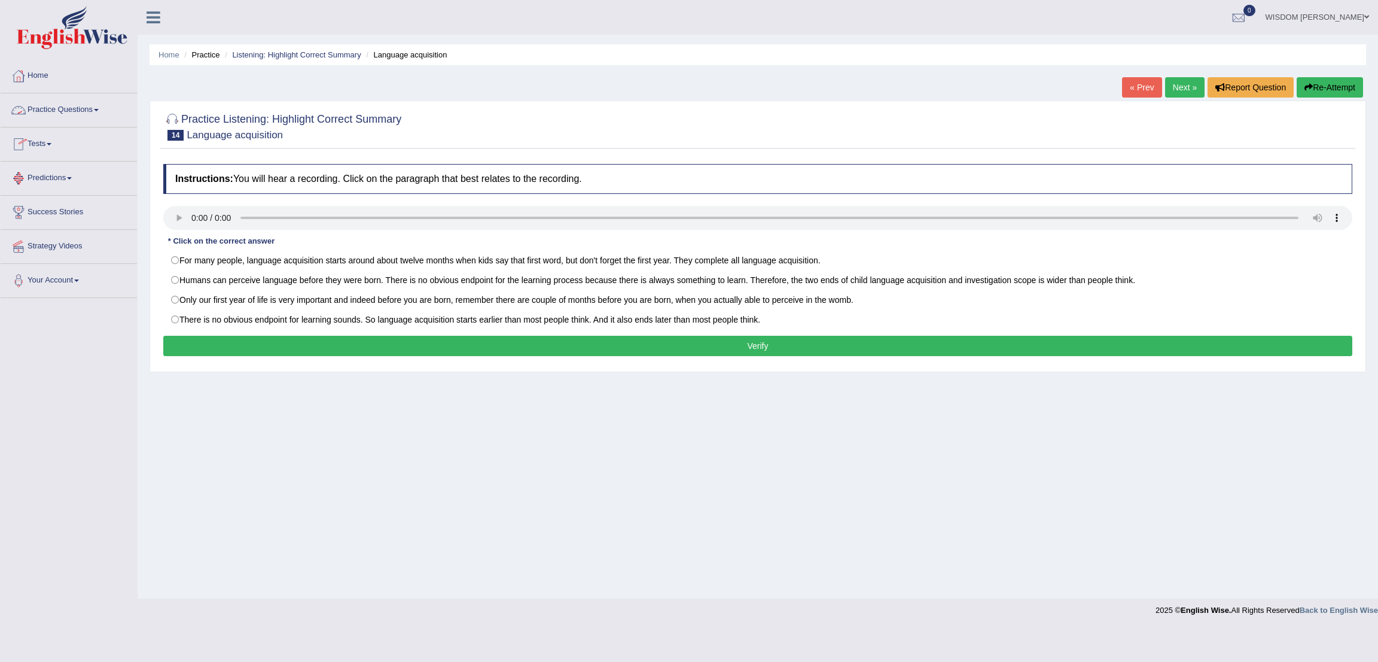
click at [58, 115] on link "Practice Questions" at bounding box center [69, 108] width 136 height 30
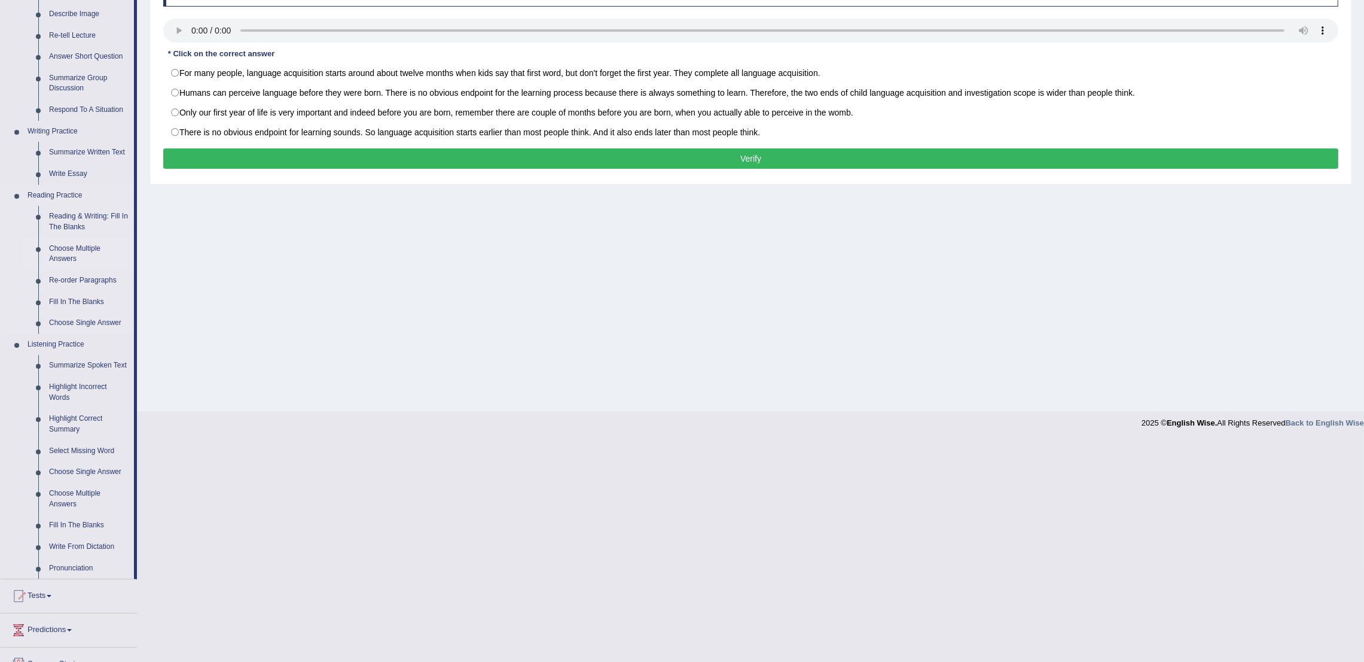
scroll to position [228, 0]
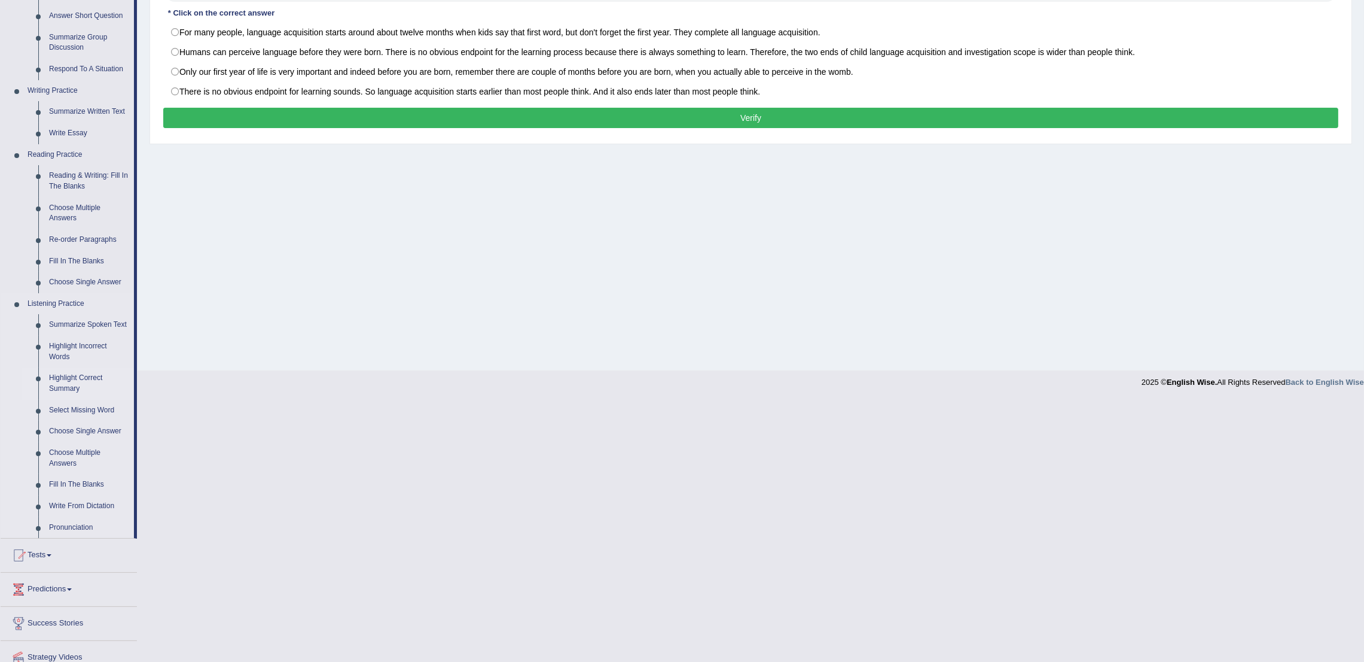
click at [64, 381] on link "Highlight Correct Summary" at bounding box center [89, 383] width 90 height 32
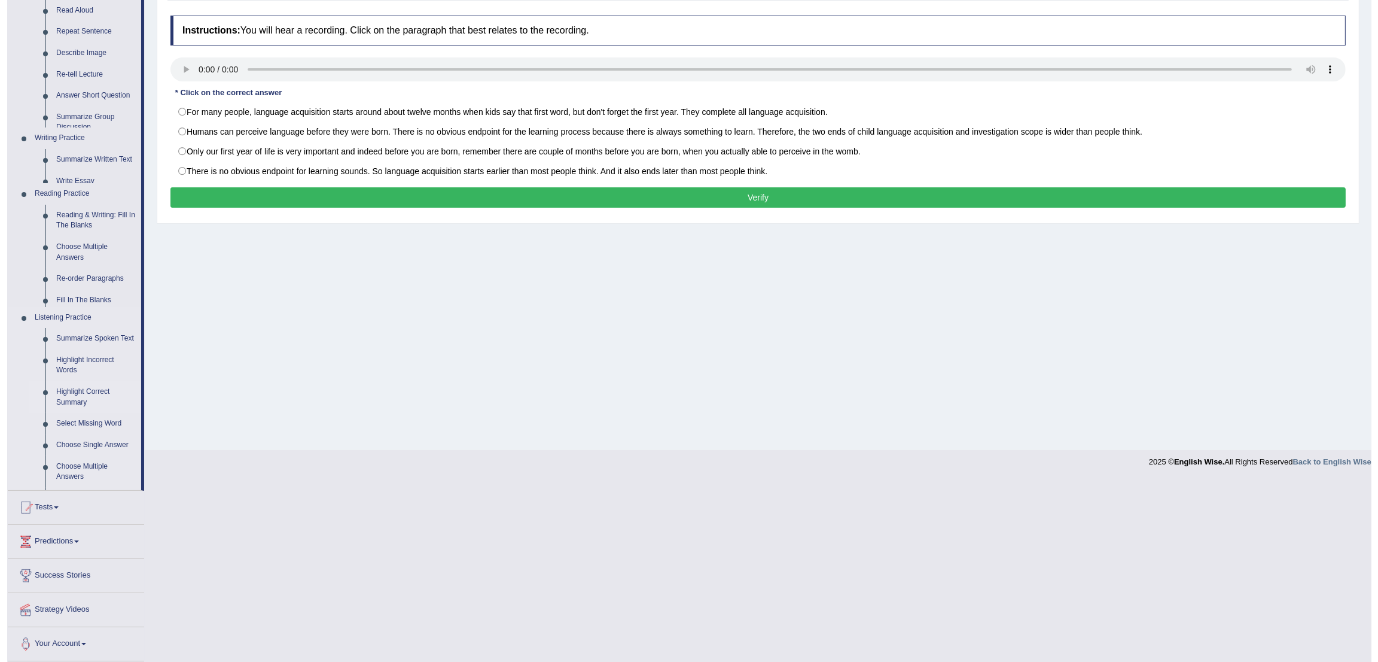
scroll to position [0, 0]
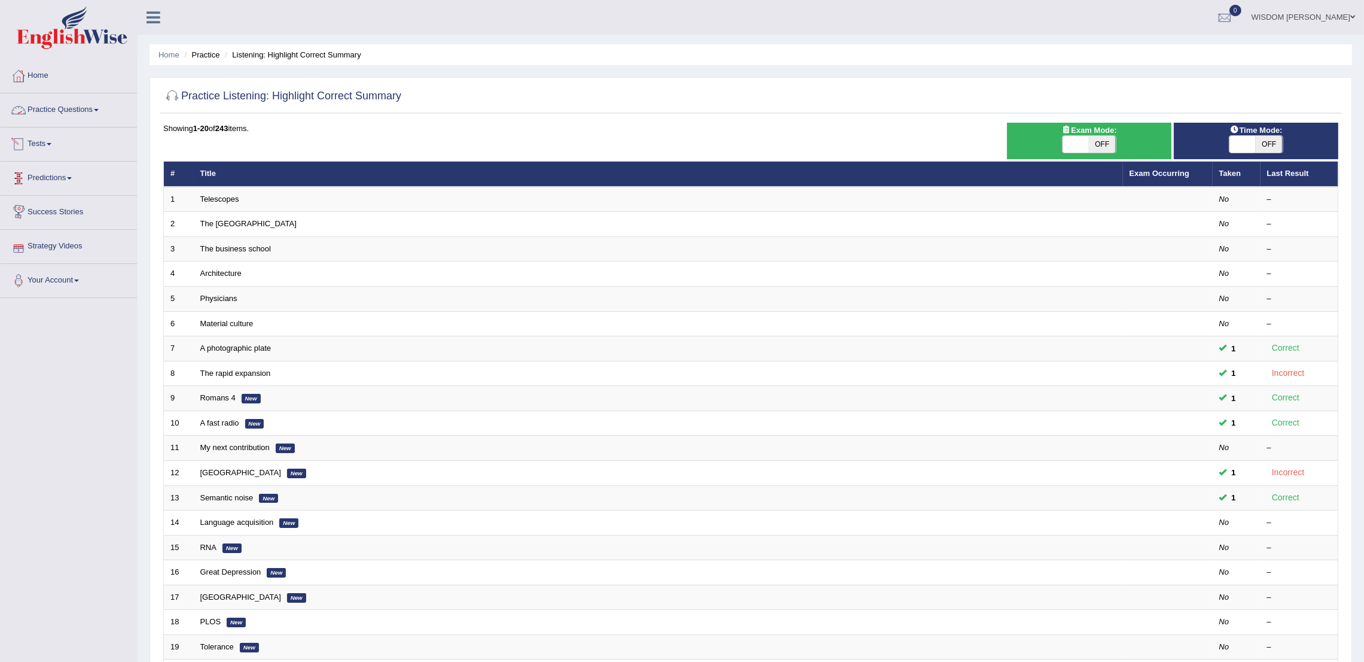
click at [60, 112] on link "Practice Questions" at bounding box center [69, 108] width 136 height 30
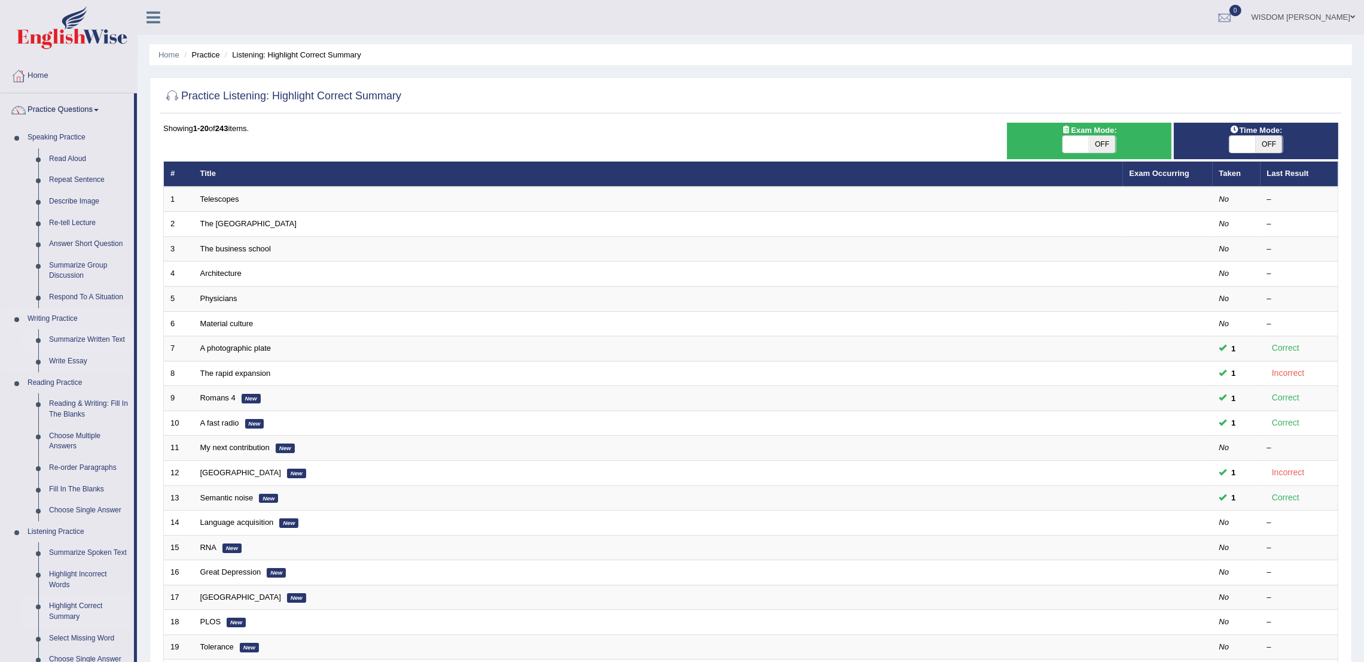
scroll to position [276, 0]
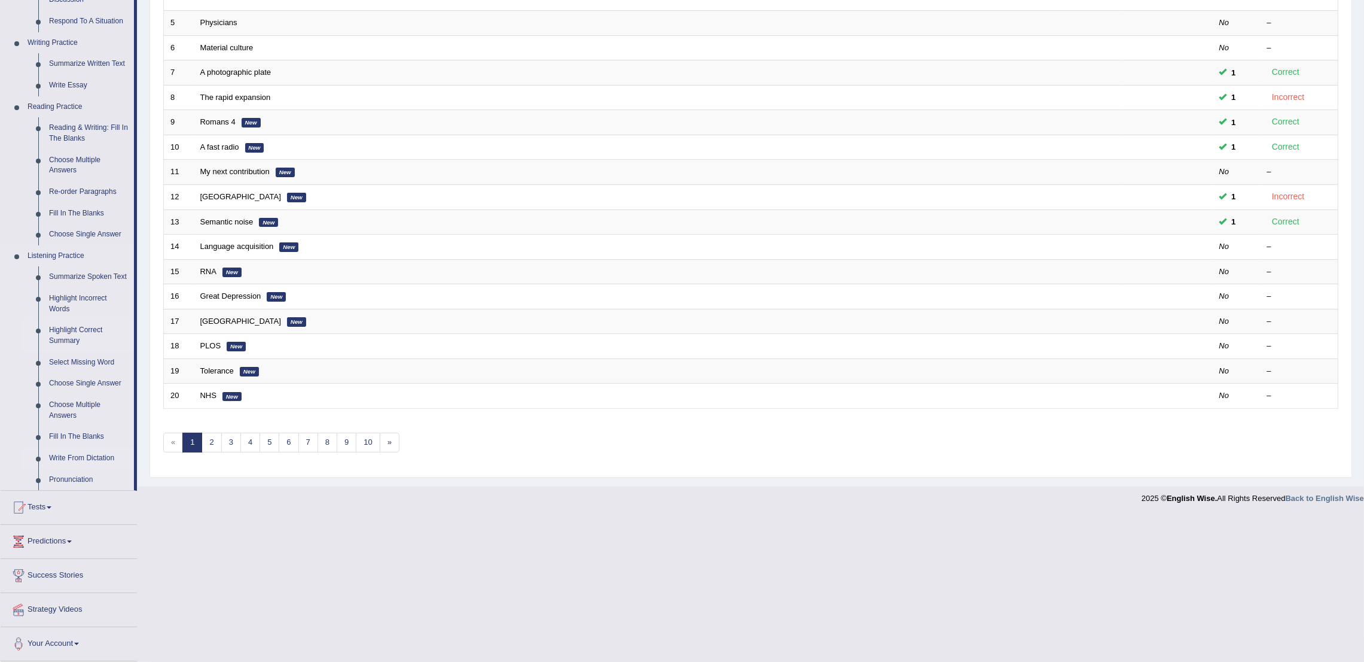
click at [80, 453] on link "Write From Dictation" at bounding box center [89, 458] width 90 height 22
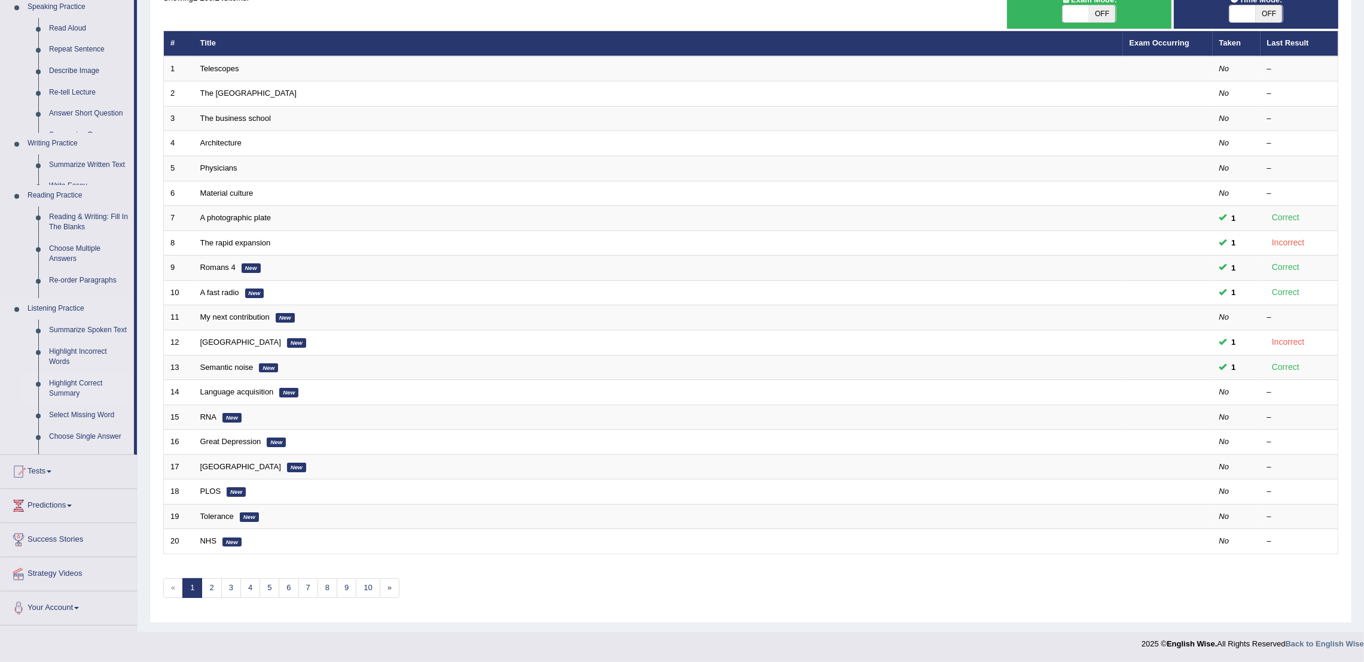
scroll to position [132, 0]
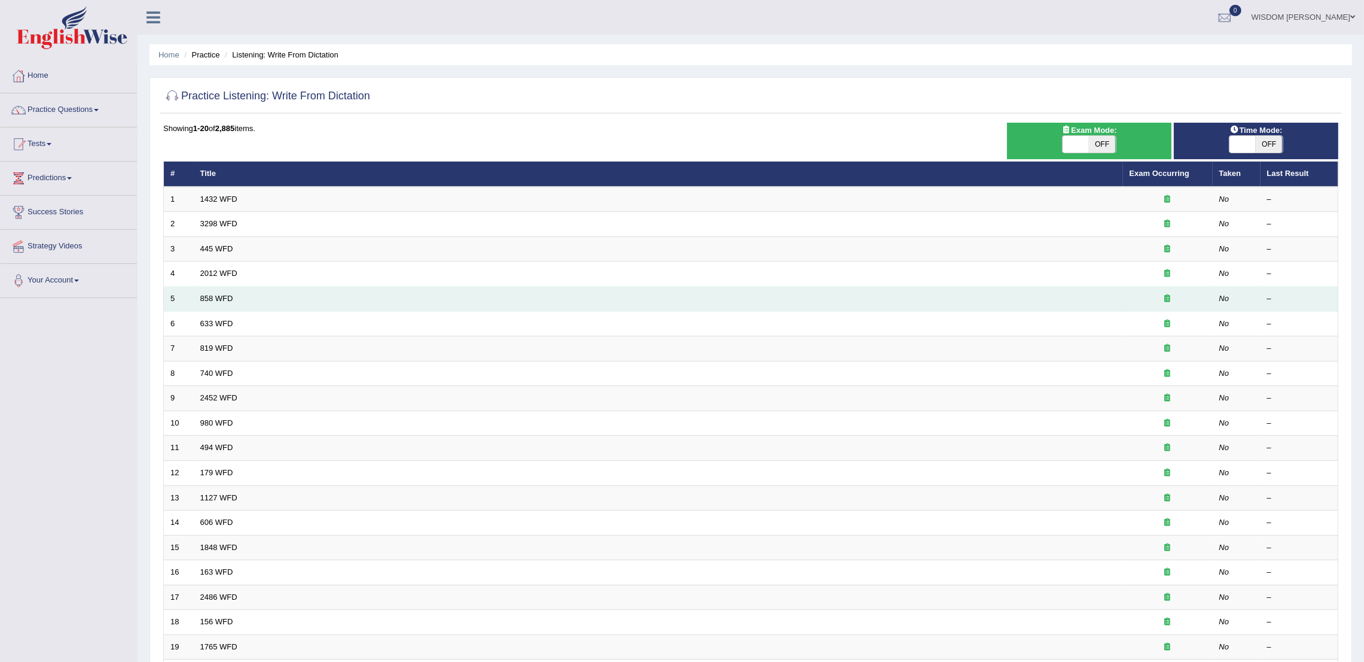
click at [204, 302] on td "858 WFD" at bounding box center [659, 299] width 930 height 25
click at [218, 298] on link "858 WFD" at bounding box center [216, 298] width 33 height 9
